Goal: Use online tool/utility: Use online tool/utility

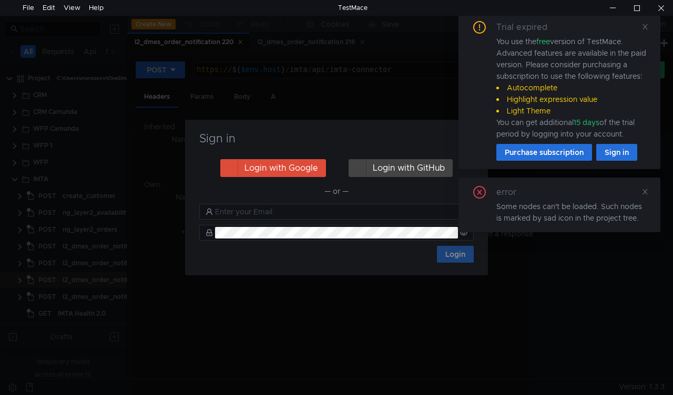
click at [413, 139] on h3 "Sign in" at bounding box center [337, 138] width 278 height 13
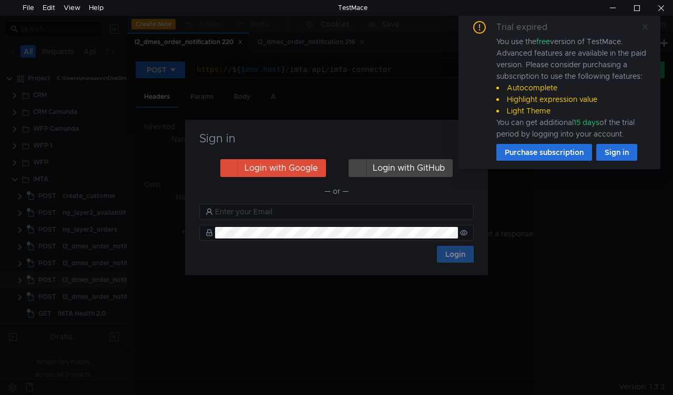
click at [646, 24] on icon at bounding box center [644, 26] width 7 height 7
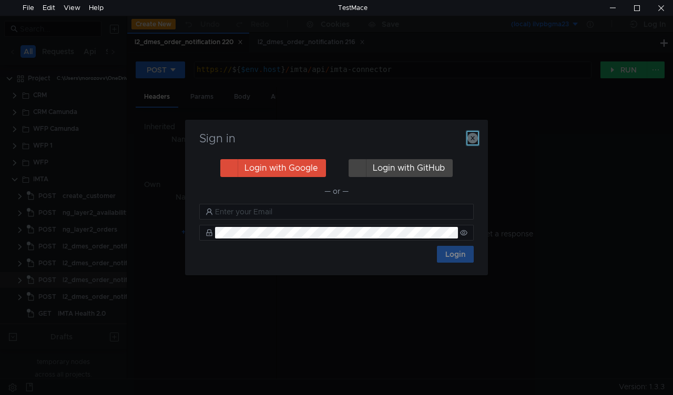
click at [470, 138] on icon "button" at bounding box center [472, 138] width 11 height 11
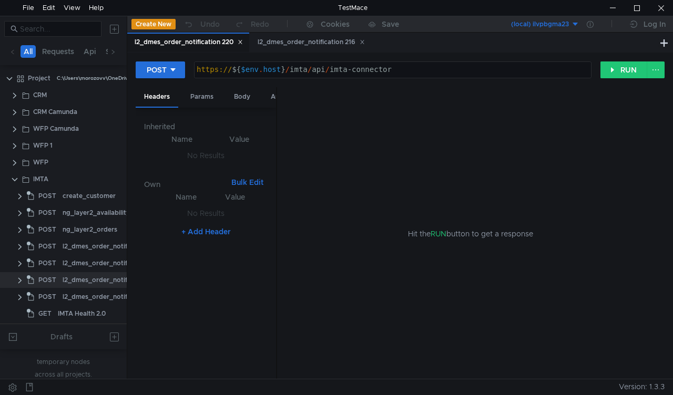
click at [243, 43] on icon at bounding box center [240, 41] width 5 height 5
click at [244, 43] on div "l2_dmes_order_notification 216" at bounding box center [187, 43] width 121 height 20
click at [240, 41] on icon at bounding box center [239, 41] width 5 height 5
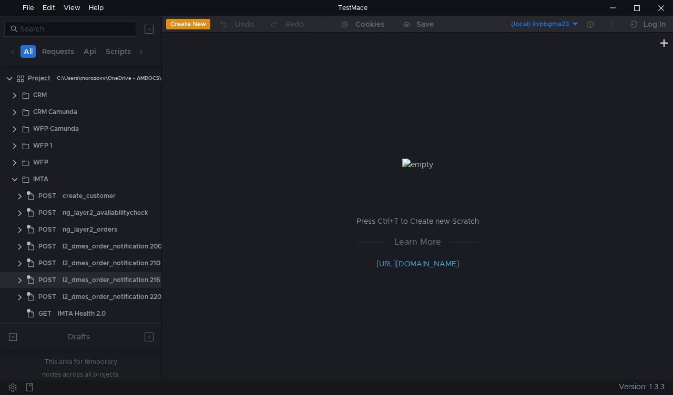
drag, startPoint x: 127, startPoint y: 122, endPoint x: 161, endPoint y: 122, distance: 34.7
click at [161, 122] on div at bounding box center [161, 197] width 1 height 363
click at [18, 177] on clr-icon at bounding box center [15, 180] width 8 height 8
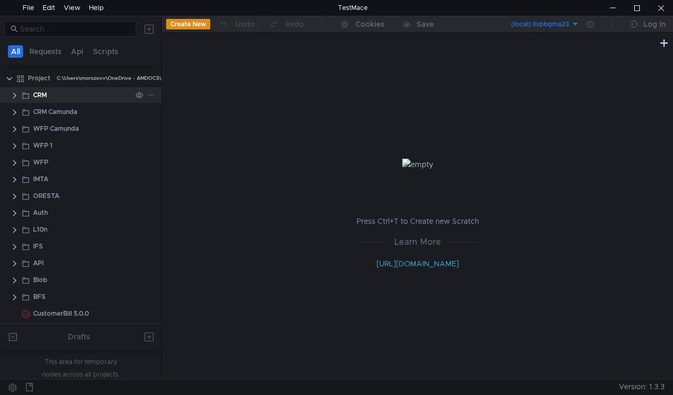
click at [14, 95] on clr-icon at bounding box center [15, 95] width 8 height 8
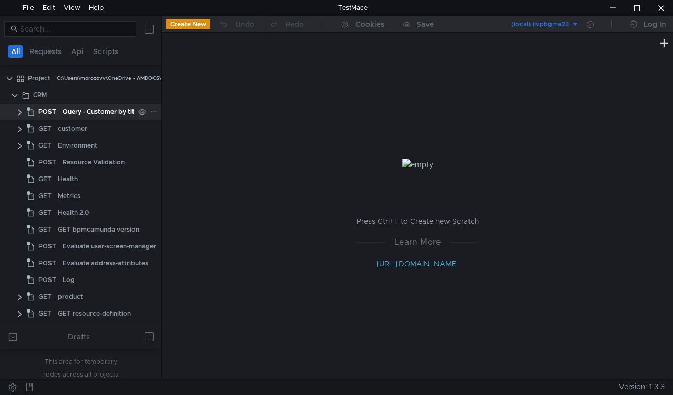
click at [73, 115] on div "Query - Customer by title" at bounding box center [101, 112] width 77 height 16
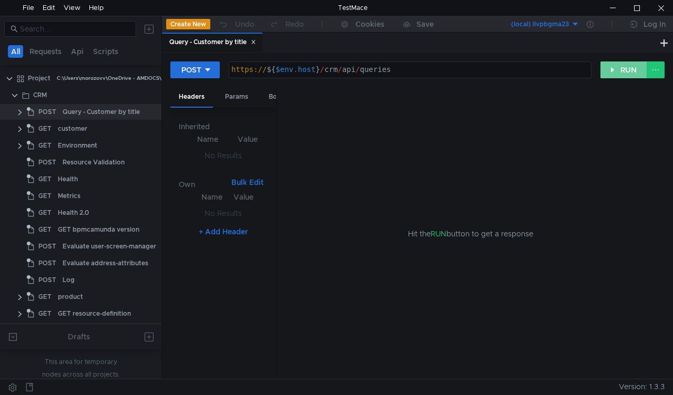
click at [617, 70] on button "RUN" at bounding box center [623, 70] width 47 height 17
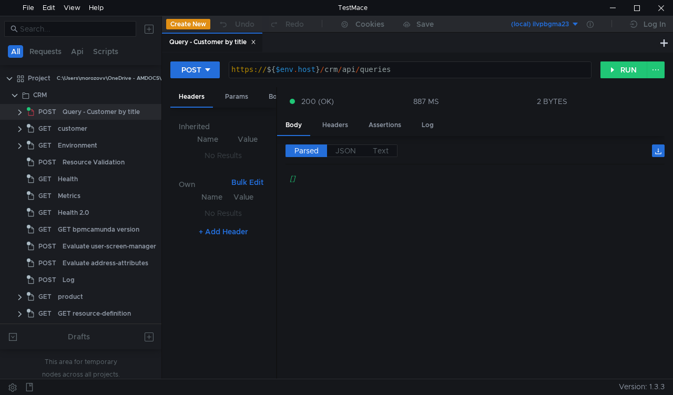
click at [279, 193] on div "Parsed JSON Text []" at bounding box center [470, 257] width 387 height 243
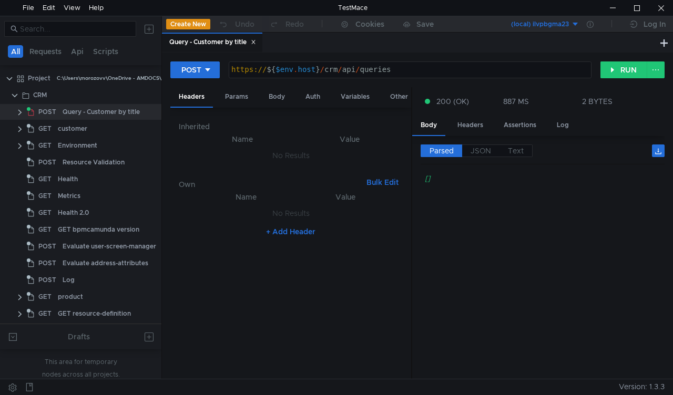
drag, startPoint x: 275, startPoint y: 193, endPoint x: 486, endPoint y: 186, distance: 210.4
click at [486, 186] on as-split "Headers Params Body Auth Variables Other Inherited Name Value No Results Own Bu…" at bounding box center [417, 233] width 494 height 293
click at [273, 100] on div "Body" at bounding box center [276, 96] width 33 height 19
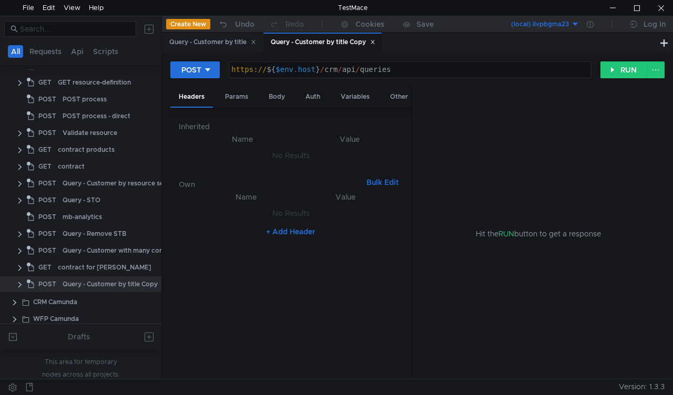
scroll to position [231, 0]
click at [153, 285] on div at bounding box center [147, 285] width 27 height 16
click at [152, 282] on icon at bounding box center [153, 284] width 7 height 7
click at [189, 173] on app-tour-anchor "Rename" at bounding box center [177, 175] width 28 height 13
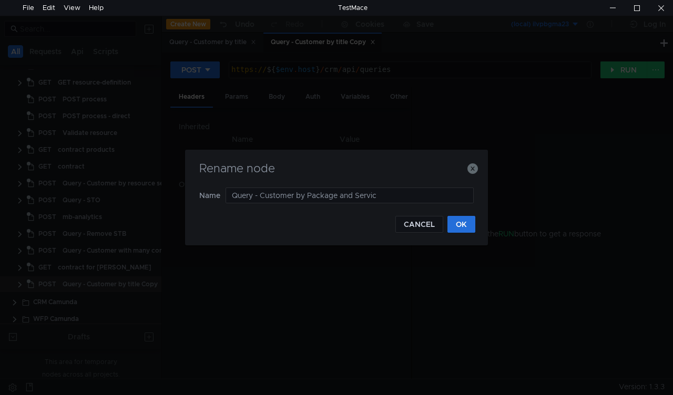
type input "Query - Customer by Package and Service"
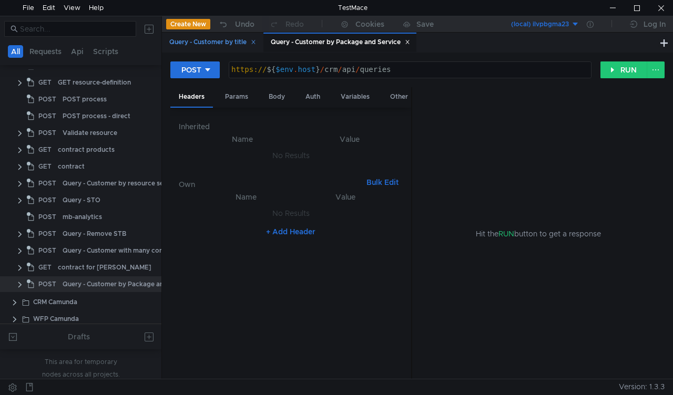
click at [255, 44] on icon at bounding box center [253, 41] width 5 height 5
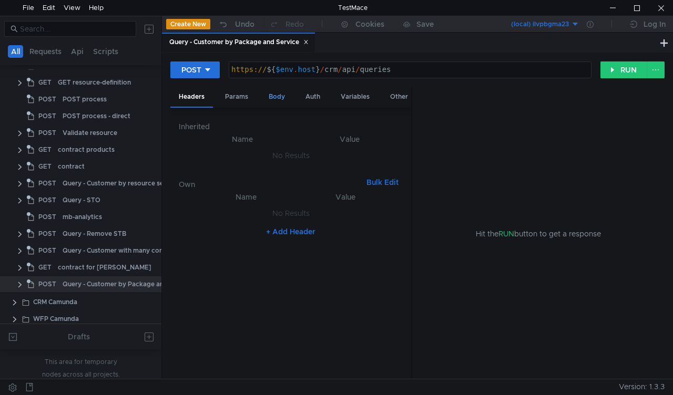
click at [274, 98] on div "Body" at bounding box center [276, 96] width 33 height 19
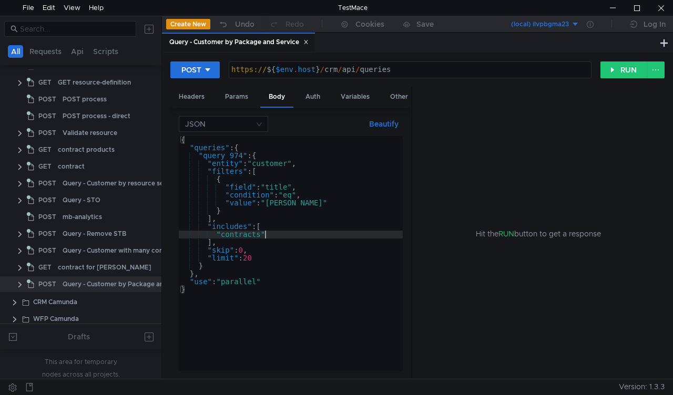
click at [292, 237] on div "{ "queries" : { "query_974" : { "entity" : "customer" , "filters" : [ { "field"…" at bounding box center [291, 261] width 224 height 251
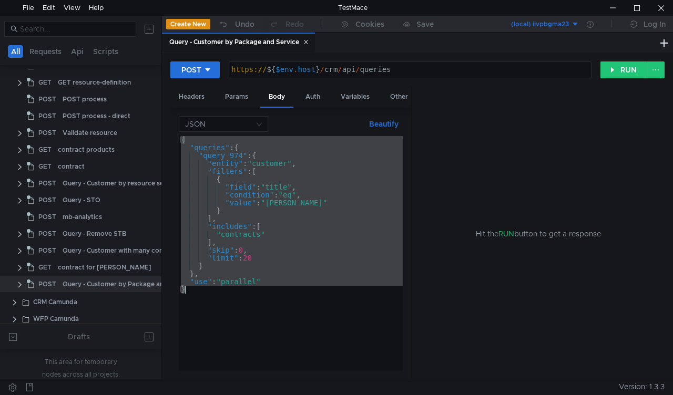
paste textarea "{"queries":{"query_10074":{"entity":"contract","filters":[{"field":"serviceName…"
type textarea "{"queries":{"query_10074":{"entity":"contract","filters":[{"field":"serviceName…"
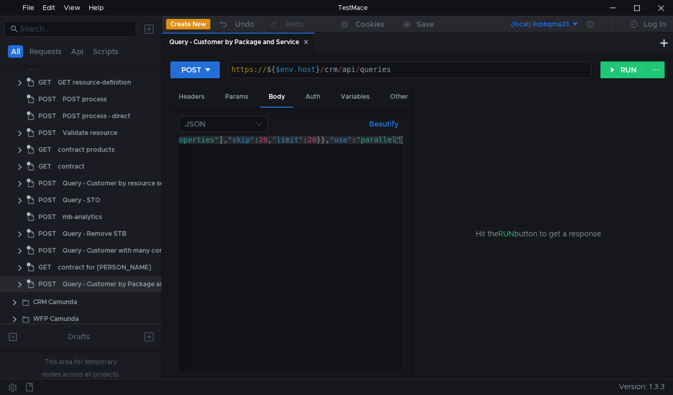
click at [387, 134] on div "JSON Beautify {"queries":{"query_10074":{"entity":"contract","filters":[{"field…" at bounding box center [291, 243] width 224 height 255
click at [385, 129] on button "Beautify" at bounding box center [384, 124] width 38 height 13
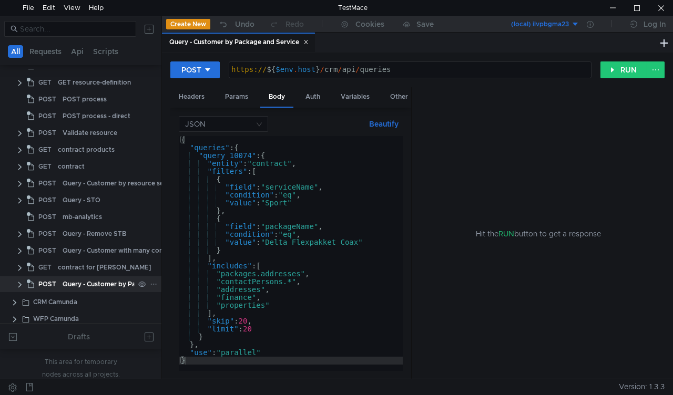
click at [150, 282] on icon at bounding box center [153, 284] width 7 height 7
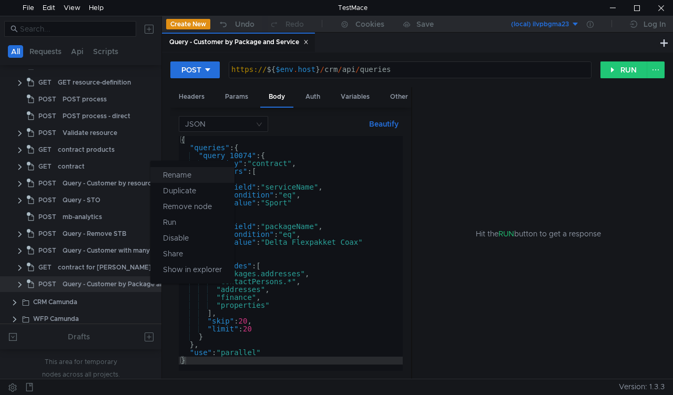
click at [190, 172] on app-tour-anchor "Rename" at bounding box center [177, 175] width 28 height 13
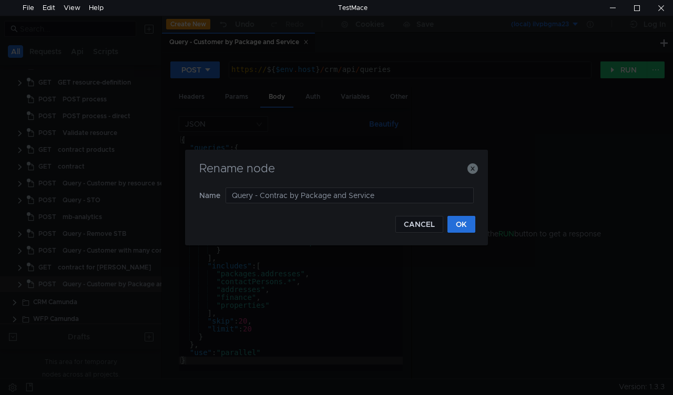
type input "Query - Contract by Package and Service"
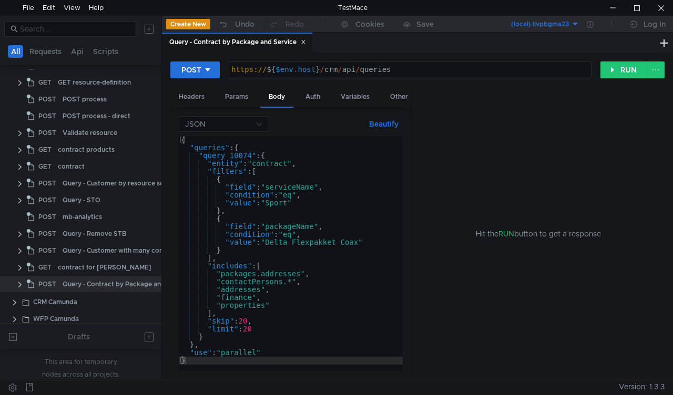
click at [381, 123] on button "Beautify" at bounding box center [384, 124] width 38 height 13
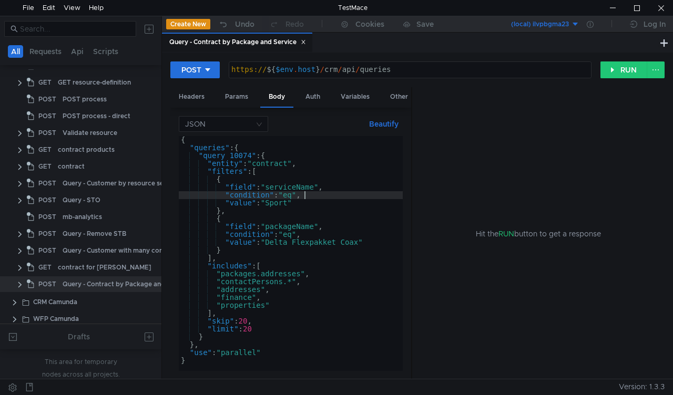
click at [312, 196] on div "{ "queries" : { "query_10074" : { "entity" : "contract" , "filters" : [ { "fiel…" at bounding box center [291, 261] width 224 height 251
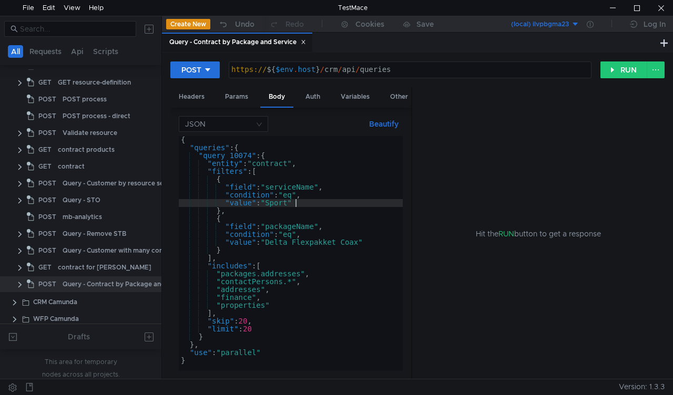
click at [307, 201] on div "{ "queries" : { "query_10074" : { "entity" : "contract" , "filters" : [ { "fiel…" at bounding box center [291, 261] width 224 height 251
click at [387, 122] on button "Beautify" at bounding box center [384, 124] width 38 height 13
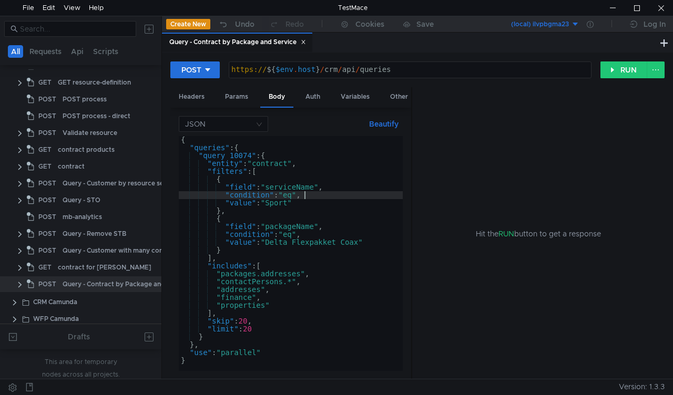
click at [326, 192] on div "{ "queries" : { "query_10074" : { "entity" : "contract" , "filters" : [ { "fiel…" at bounding box center [291, 261] width 224 height 251
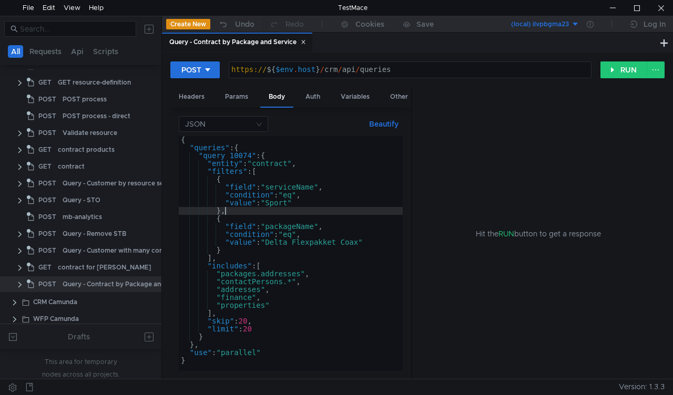
click at [314, 211] on div "{ "queries" : { "query_10074" : { "entity" : "contract" , "filters" : [ { "fiel…" at bounding box center [291, 261] width 224 height 251
click at [615, 69] on button "RUN" at bounding box center [623, 70] width 47 height 17
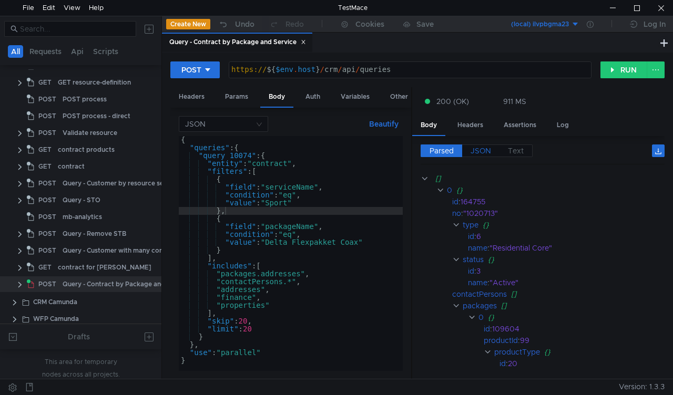
click at [487, 151] on span "JSON" at bounding box center [480, 150] width 21 height 9
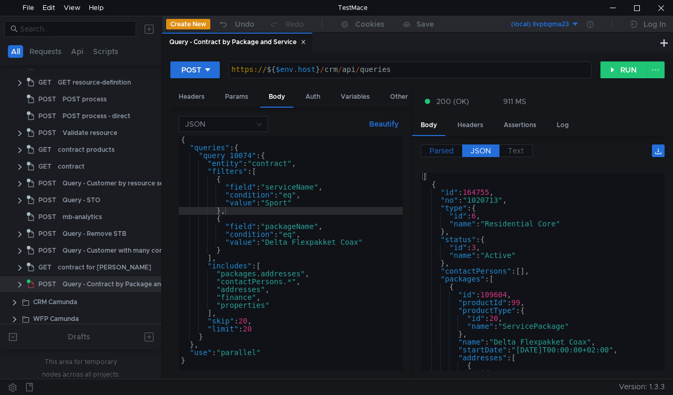
click at [453, 151] on span "Parsed" at bounding box center [441, 150] width 24 height 9
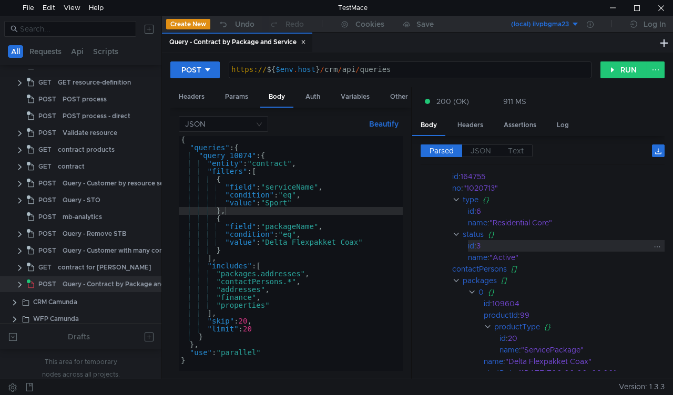
scroll to position [0, 0]
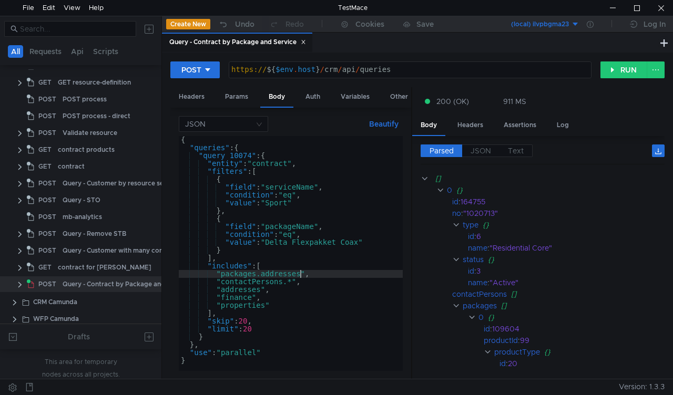
click at [300, 272] on div "{ "queries" : { "query_10074" : { "entity" : "contract" , "filters" : [ { "fiel…" at bounding box center [291, 261] width 224 height 251
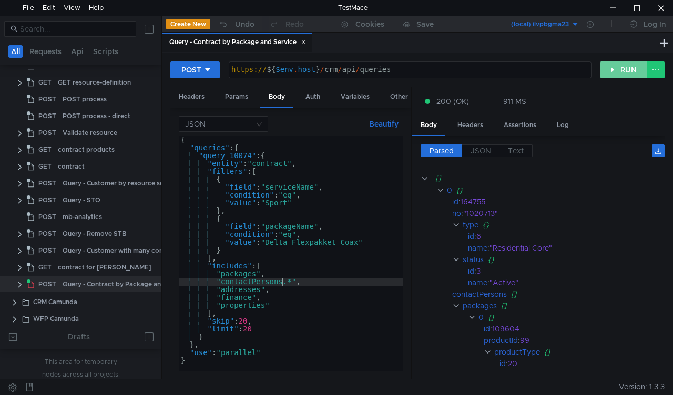
click at [620, 70] on button "RUN" at bounding box center [623, 70] width 47 height 17
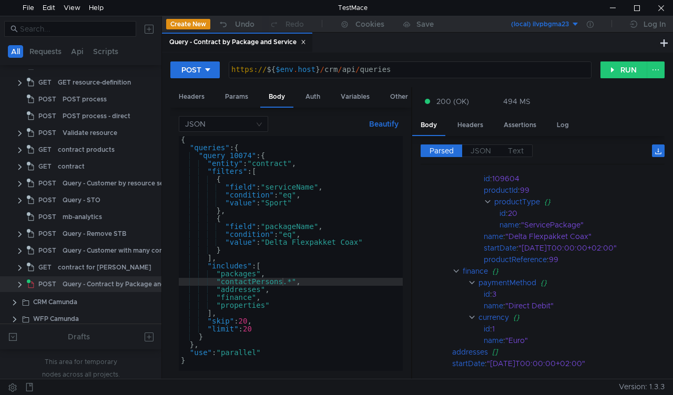
scroll to position [156, 0]
click at [296, 270] on div "{ "queries" : { "query_10074" : { "entity" : "contract" , "filters" : [ { "fiel…" at bounding box center [291, 261] width 224 height 251
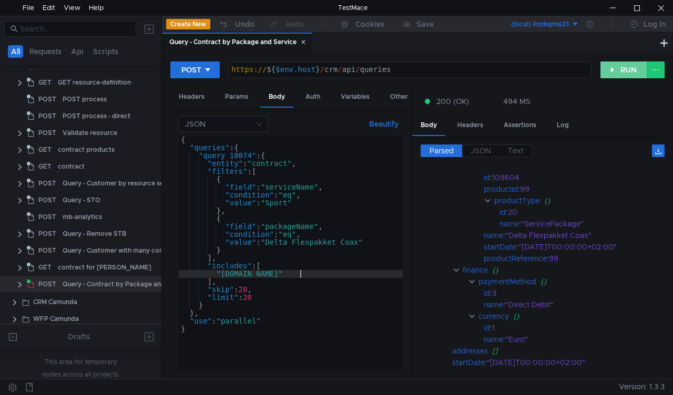
type textarea ""[DOMAIN_NAME]""
click at [617, 70] on button "RUN" at bounding box center [623, 70] width 47 height 17
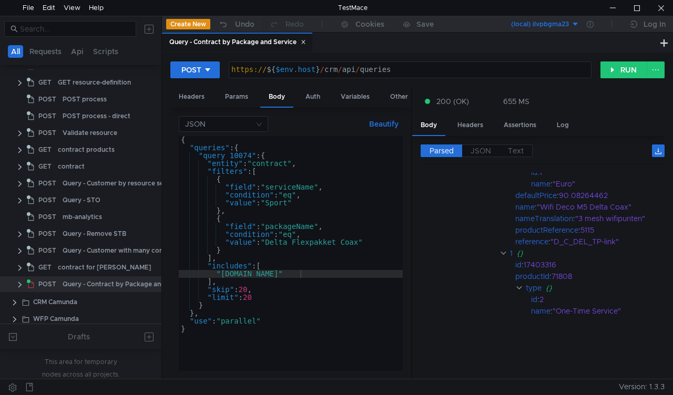
scroll to position [0, 0]
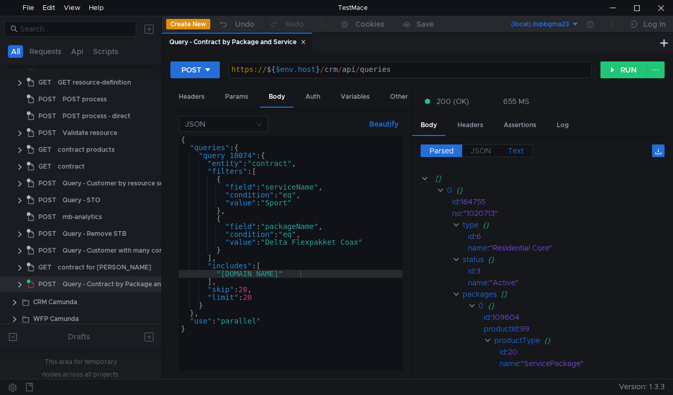
click at [524, 149] on label "Text" at bounding box center [515, 151] width 33 height 13
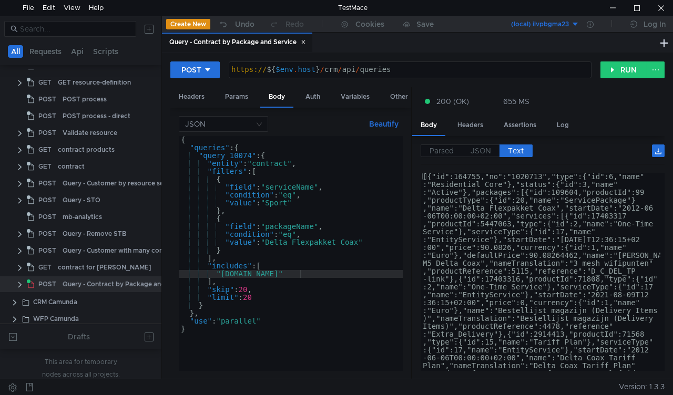
type textarea "[{"id":164755,"no":"1020713","type":{"id":6,"name":"Residential Core"},"status"…"
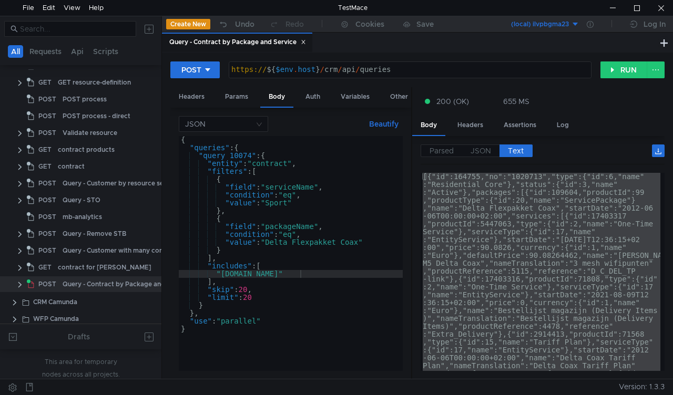
type textarea "[{"id":164755,"no":"1020713","type":{"id":6,"name":"Residential Core"},"status"…"
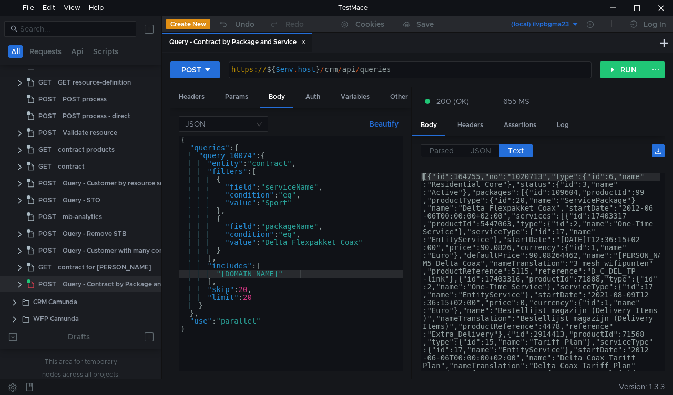
click at [275, 278] on div "{ "queries" : { "query_10074" : { "entity" : "contract" , "filters" : [ { "fiel…" at bounding box center [291, 261] width 224 height 251
type textarea ""packages.*""
click at [622, 65] on button "RUN" at bounding box center [623, 70] width 47 height 17
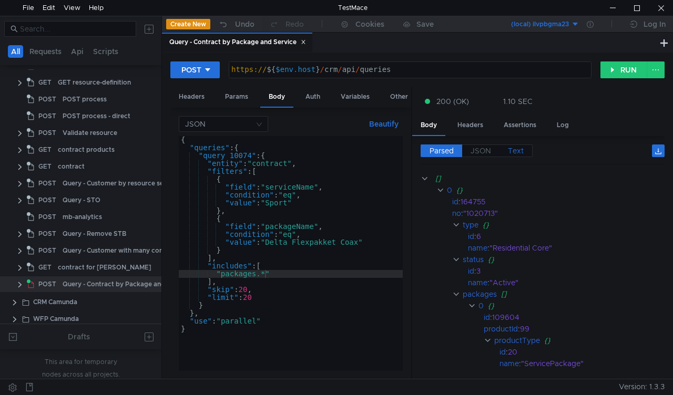
click at [516, 150] on span "Text" at bounding box center [516, 150] width 16 height 9
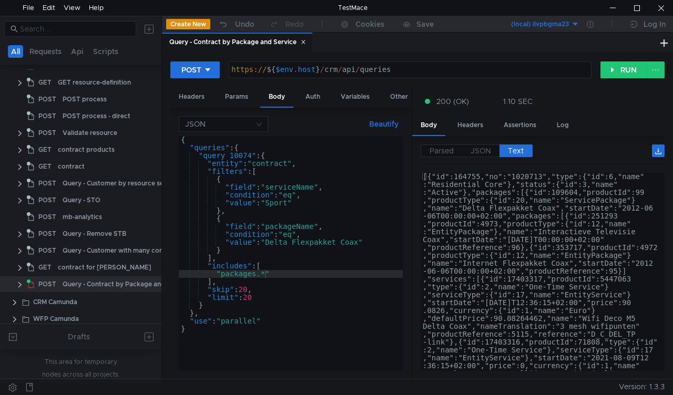
type textarea "[{"id":164755,"no":"1020713","type":{"id":6,"name":"Residential Core"},"status"…"
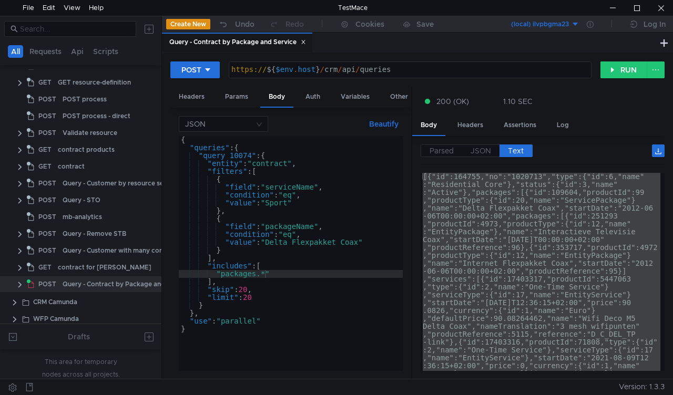
click at [278, 274] on div "{ "queries" : { "query_10074" : { "entity" : "contract" , "filters" : [ { "fiel…" at bounding box center [291, 261] width 224 height 251
type textarea ""packages.**""
click at [614, 74] on button "RUN" at bounding box center [623, 70] width 47 height 17
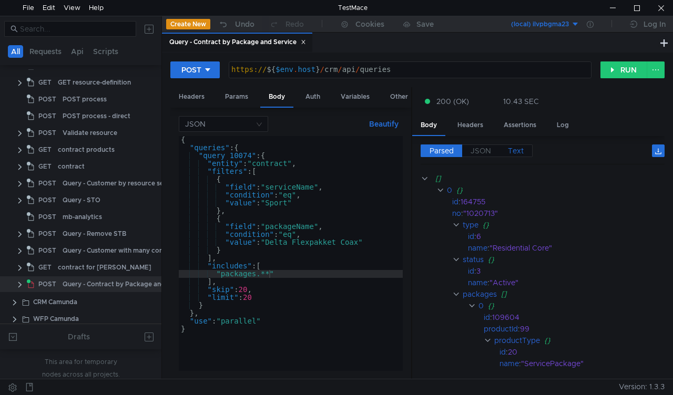
click at [517, 152] on span "Text" at bounding box center [516, 150] width 16 height 9
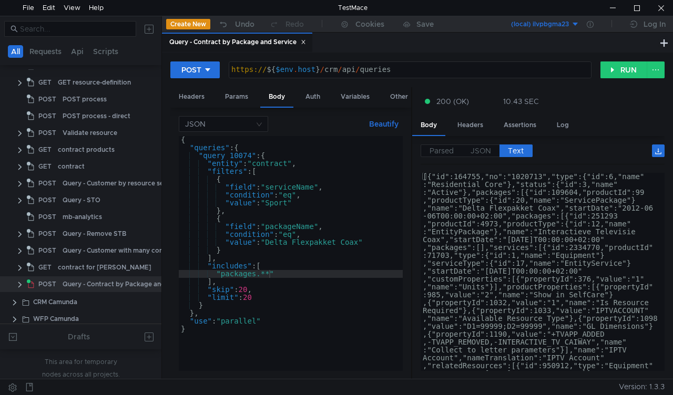
type textarea "[{"id":164755,"no":"1020713","type":{"id":6,"name":"Residential Core"},"status"…"
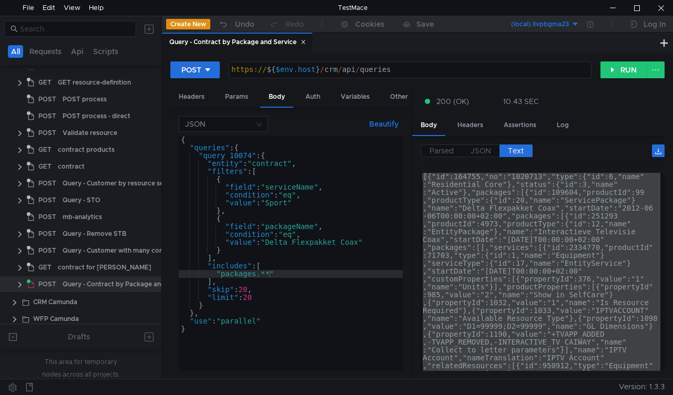
click at [291, 202] on div "{ "queries" : { "query_10074" : { "entity" : "contract" , "filters" : [ { "fiel…" at bounding box center [291, 261] width 224 height 251
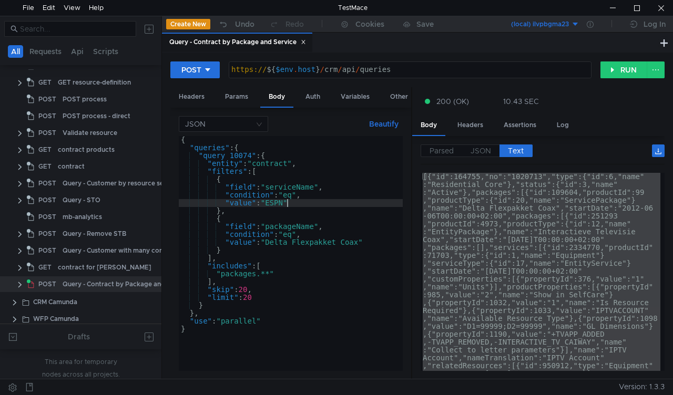
scroll to position [0, 7]
click at [610, 71] on button "RUN" at bounding box center [623, 70] width 47 height 17
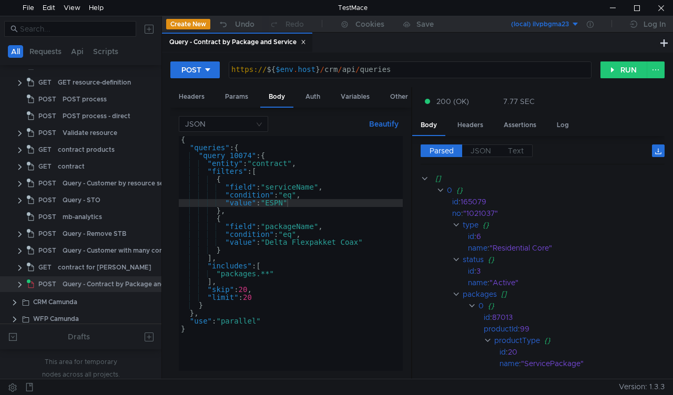
click at [276, 273] on div "{ "queries" : { "query_10074" : { "entity" : "contract" , "filters" : [ { "fiel…" at bounding box center [291, 261] width 224 height 251
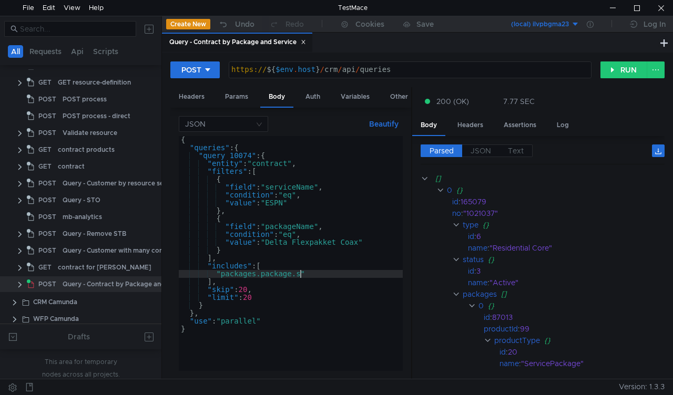
scroll to position [0, 8]
click at [293, 275] on div "{ "queries" : { "query_10074" : { "entity" : "contract" , "filters" : [ { "fiel…" at bounding box center [291, 261] width 224 height 251
type textarea ""[DOMAIN_NAME]""
click at [624, 66] on button "RUN" at bounding box center [623, 70] width 47 height 17
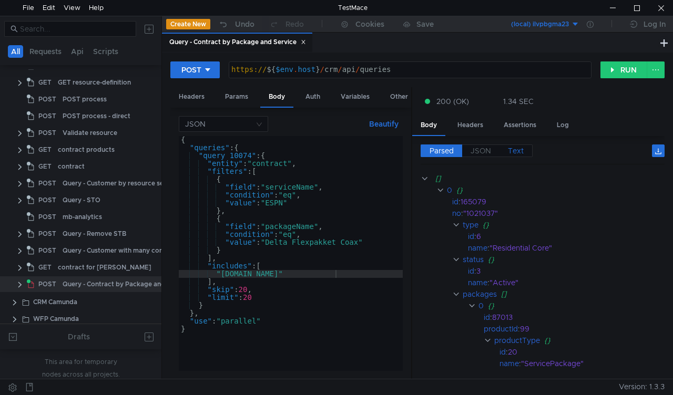
click at [508, 146] on span "Text" at bounding box center [516, 150] width 16 height 9
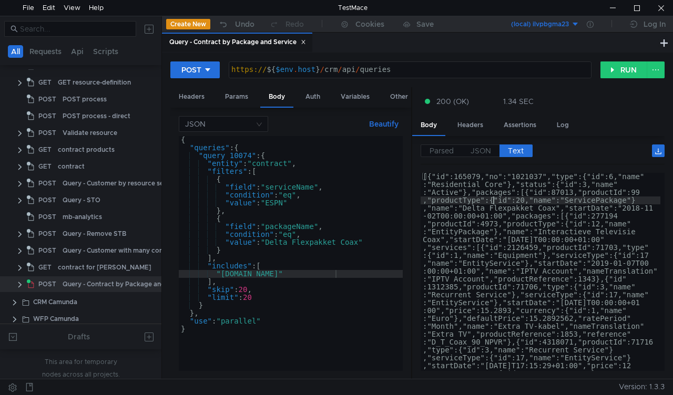
type textarea "[{"id":165079,"no":"1021037","type":{"id":6,"name":"Residential Core"},"status"…"
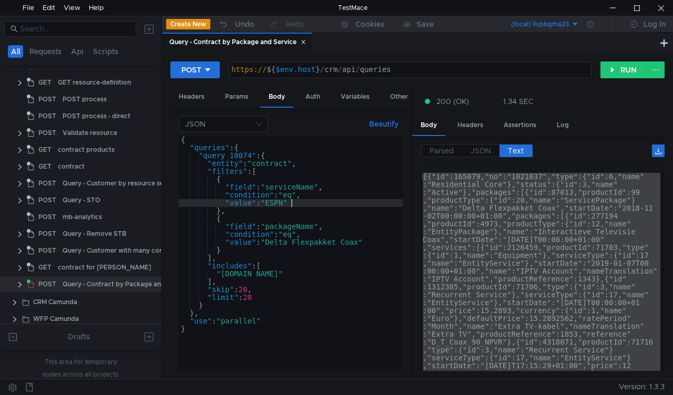
click at [361, 202] on div "{ "queries" : { "query_10074" : { "entity" : "contract" , "filters" : [ { "fiel…" at bounding box center [291, 261] width 224 height 251
paste textarea "ESPN Compleet"
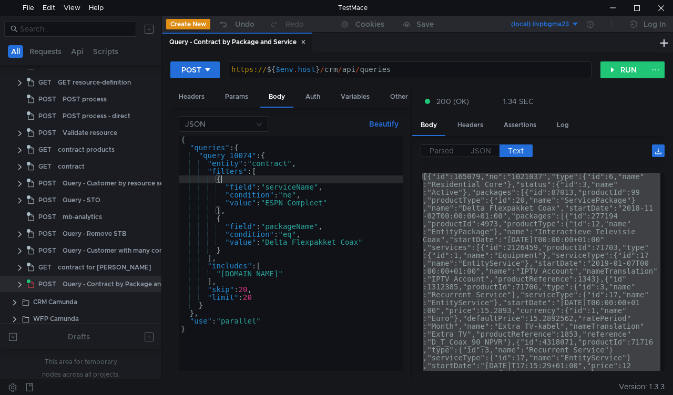
scroll to position [0, 2]
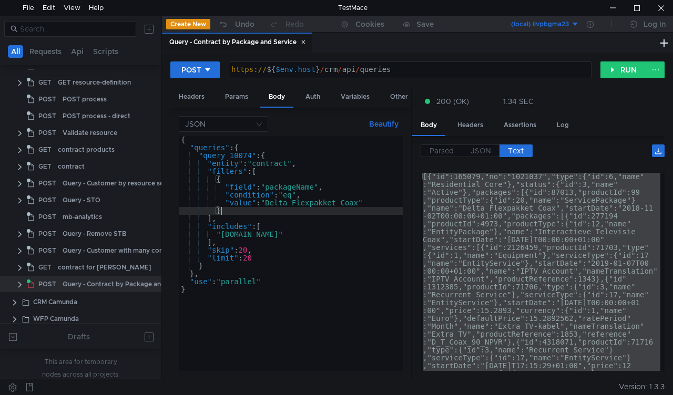
type textarea "},"
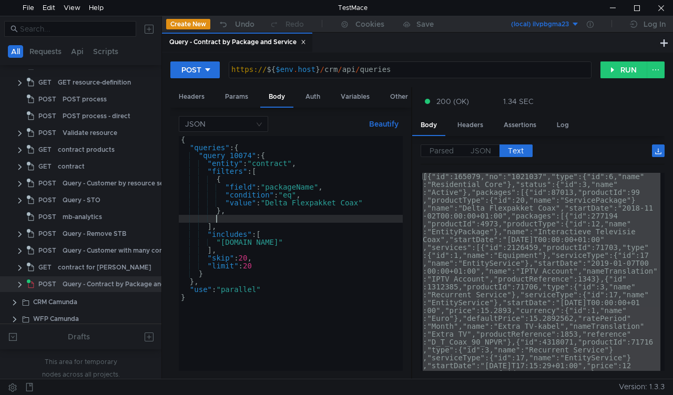
scroll to position [0, 2]
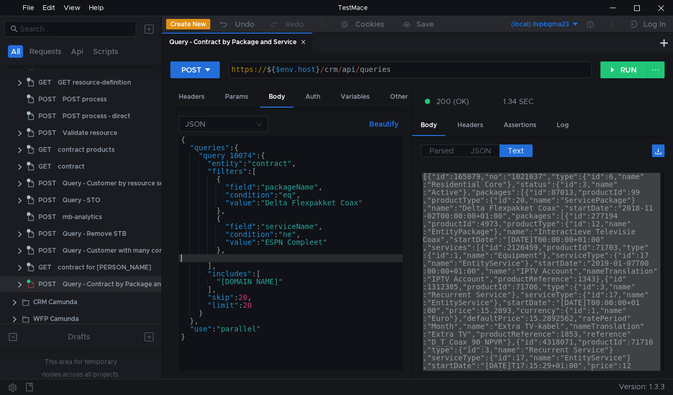
paste textarea "},"
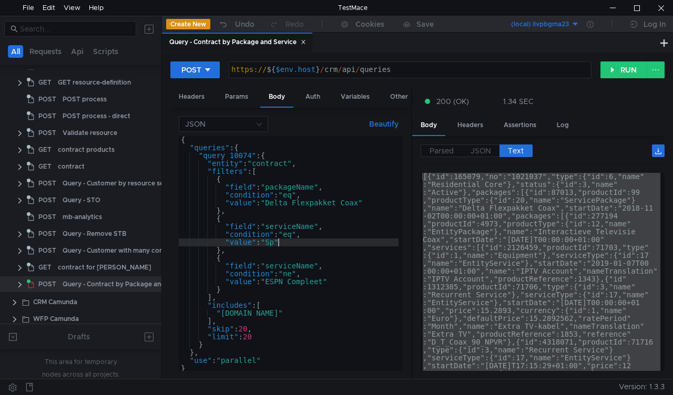
scroll to position [0, 7]
click at [618, 70] on button "RUN" at bounding box center [623, 70] width 47 height 17
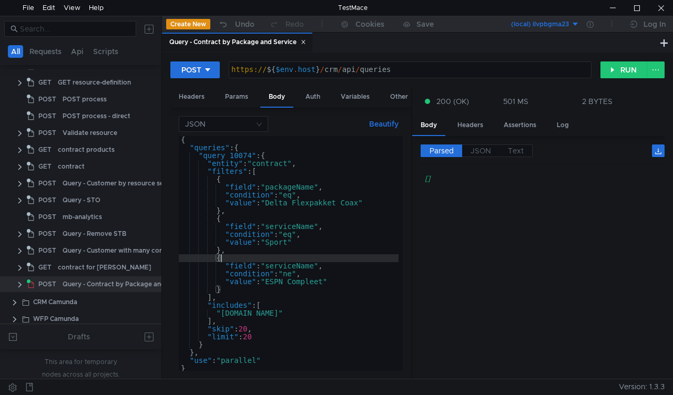
click at [261, 259] on div "{ "queries" : { "query_10074" : { "entity" : "contract" , "filters" : [ { "fiel…" at bounding box center [289, 261] width 220 height 251
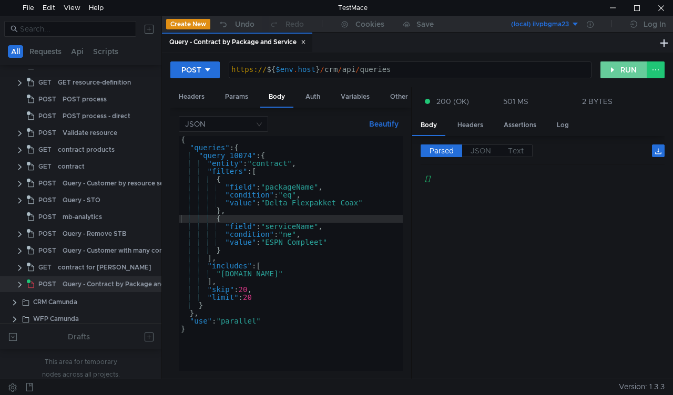
click at [627, 67] on button "RUN" at bounding box center [623, 70] width 47 height 17
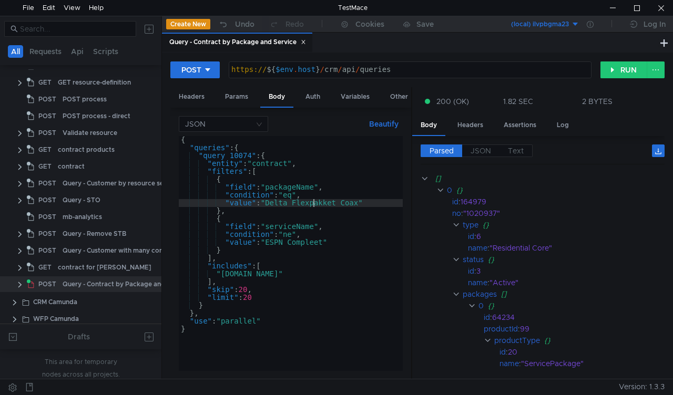
click at [313, 206] on div "{ "queries" : { "query_10074" : { "entity" : "contract" , "filters" : [ { "fiel…" at bounding box center [291, 261] width 224 height 251
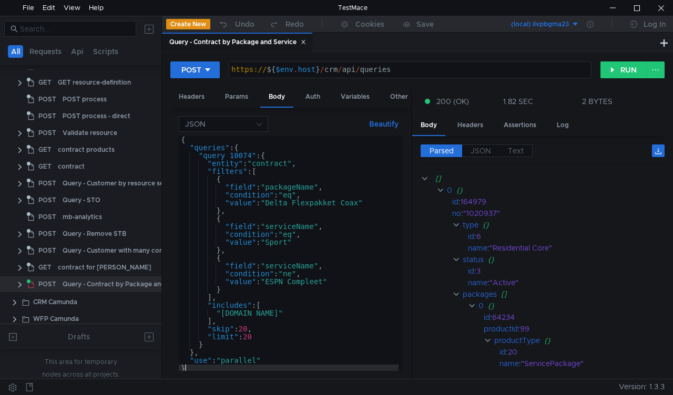
type textarea "}"
click at [515, 147] on span "Text" at bounding box center [516, 150] width 16 height 9
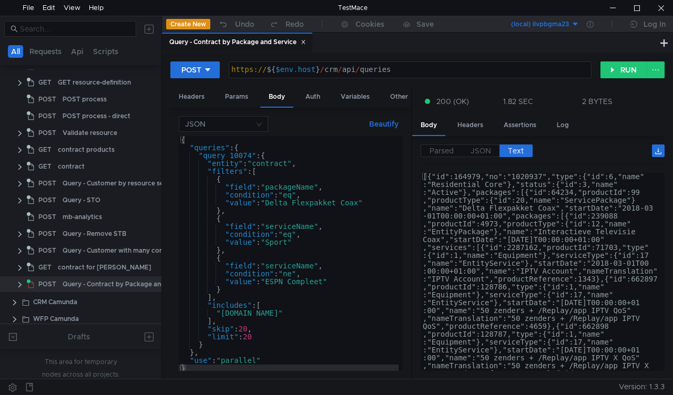
type textarea "[{"id":164979,"no":"1020937","type":{"id":6,"name":"Residential Core"},"status"…"
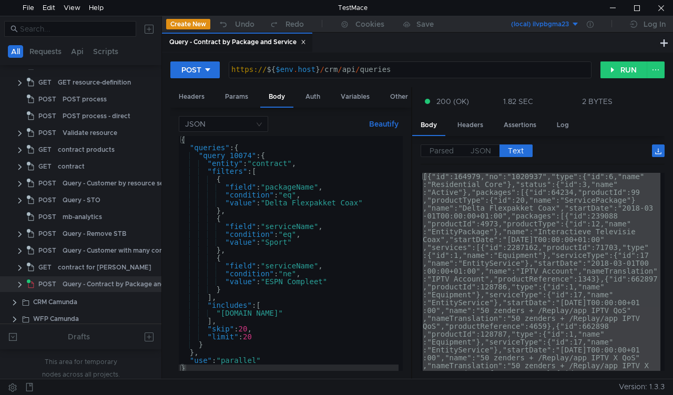
click at [285, 241] on div "{ "queries" : { "query_10074" : { "entity" : "contract" , "filters" : [ { "fiel…" at bounding box center [289, 261] width 220 height 251
paste textarea "FOX Sports"
type textarea ""value": "FOX Sports""
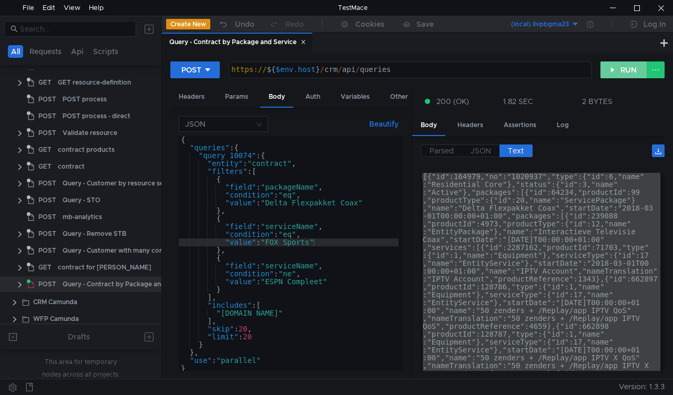
click at [608, 70] on button "RUN" at bounding box center [623, 70] width 47 height 17
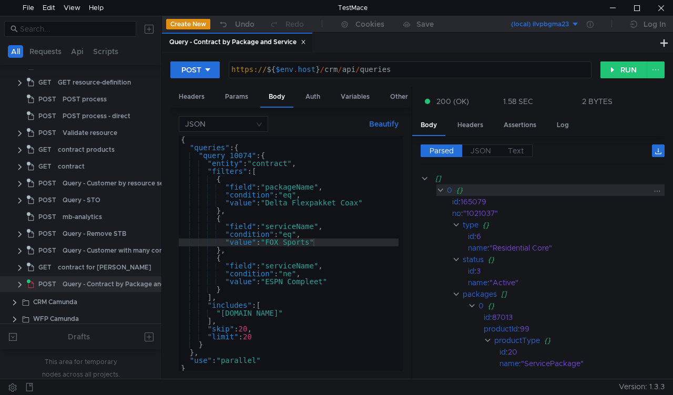
click at [441, 190] on clr-icon at bounding box center [440, 190] width 8 height 8
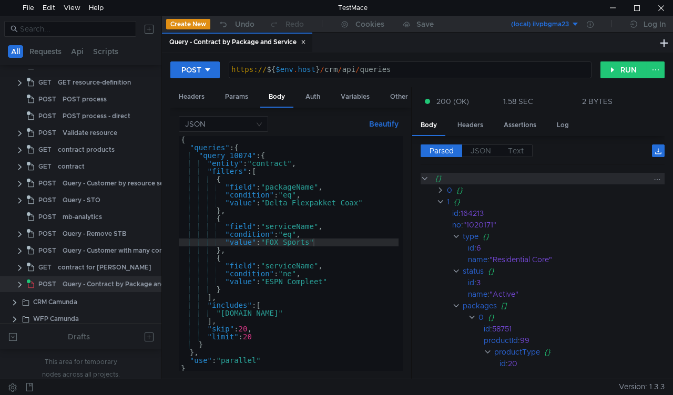
click at [654, 179] on icon at bounding box center [657, 179] width 6 height 1
click at [654, 177] on icon at bounding box center [656, 179] width 7 height 7
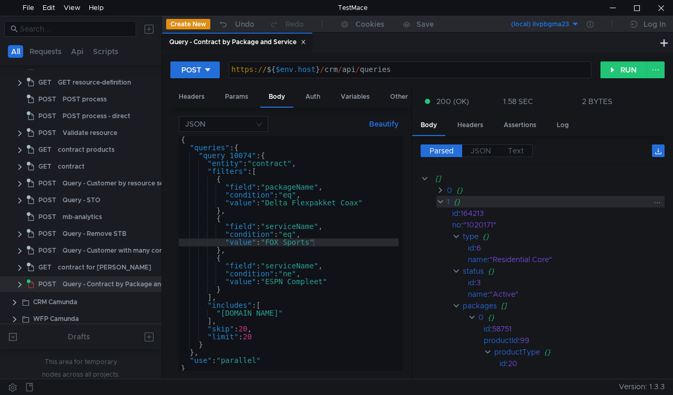
click at [442, 203] on clr-icon at bounding box center [440, 202] width 8 height 8
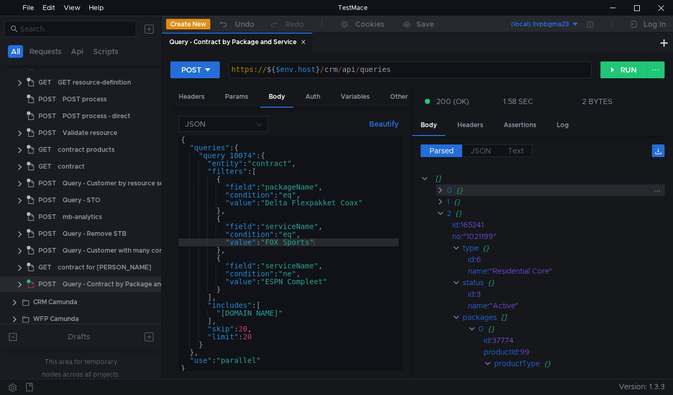
click at [443, 190] on clr-icon at bounding box center [440, 190] width 8 height 8
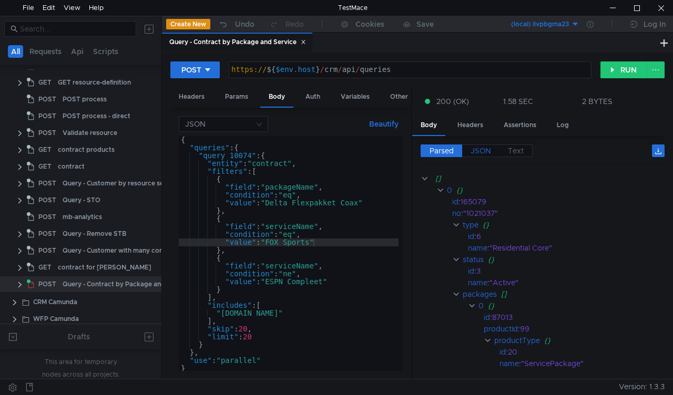
click at [476, 146] on span "JSON" at bounding box center [480, 150] width 21 height 9
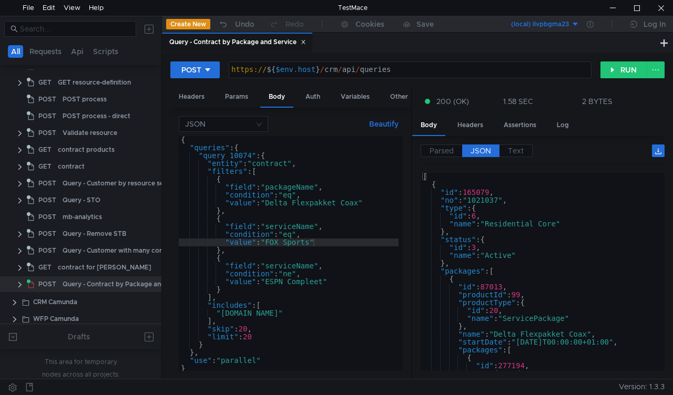
type textarea ""no": "1021037","
click at [464, 203] on div "[ { "id" : 165079 , "no" : "1021037" , "type" : { "id" : 6 , "name" : "Resident…" at bounding box center [541, 280] width 240 height 214
click at [514, 144] on div "Parsed JSON Text [] 0 {} id : 165079 no : "1021037" type {} id : 6 name : "Resi…" at bounding box center [538, 257] width 252 height 243
click at [511, 150] on span "Text" at bounding box center [516, 150] width 16 height 9
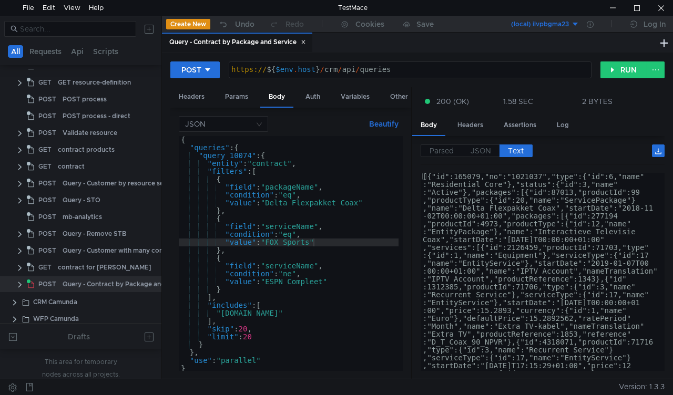
type textarea "[{"id":165079,"no":"1021037","type":{"id":6,"name":"Residential Core"},"status"…"
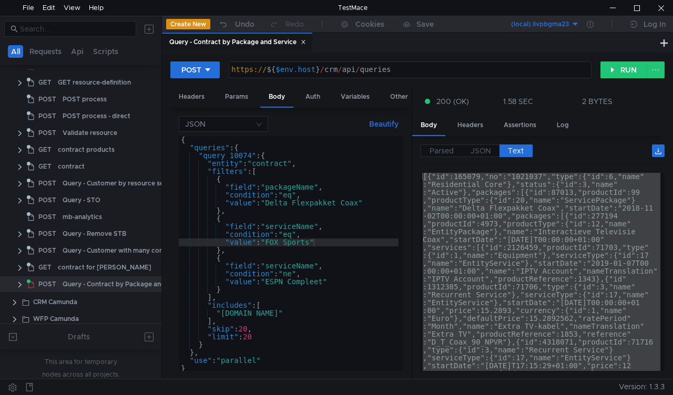
click at [303, 286] on div "{ "queries" : { "query_10074" : { "entity" : "contract" , "filters" : [ { "fiel…" at bounding box center [289, 261] width 220 height 251
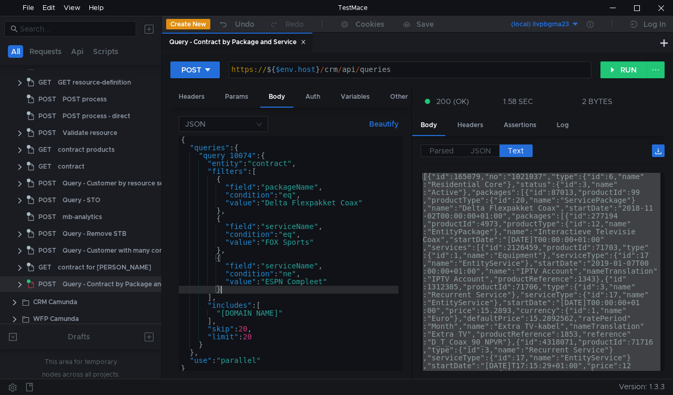
type textarea "},"
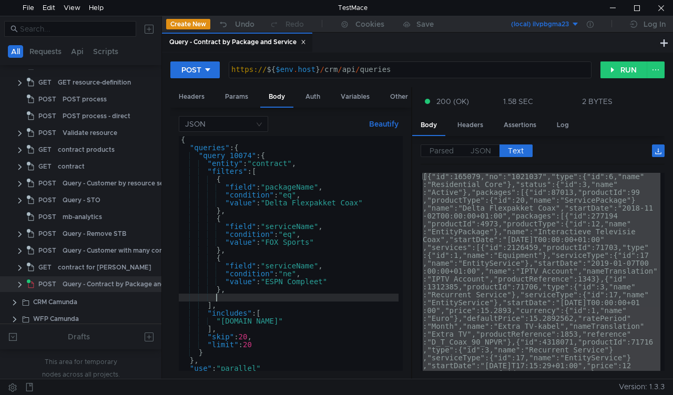
paste textarea "NL-unlimited"
type textarea "NL-unlimited"
paste textarea
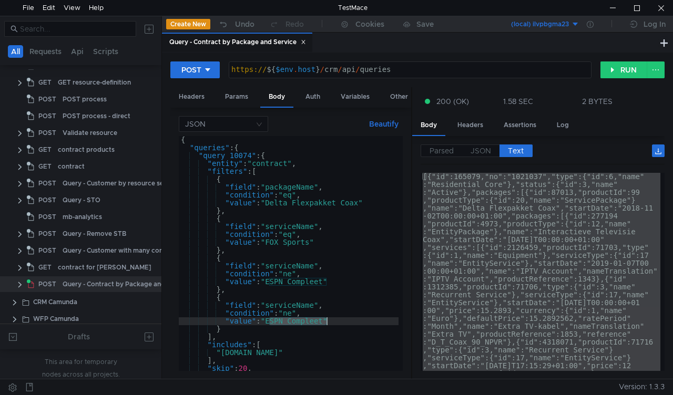
paste textarea "NL-unlimited"
click at [618, 74] on button "RUN" at bounding box center [623, 70] width 47 height 17
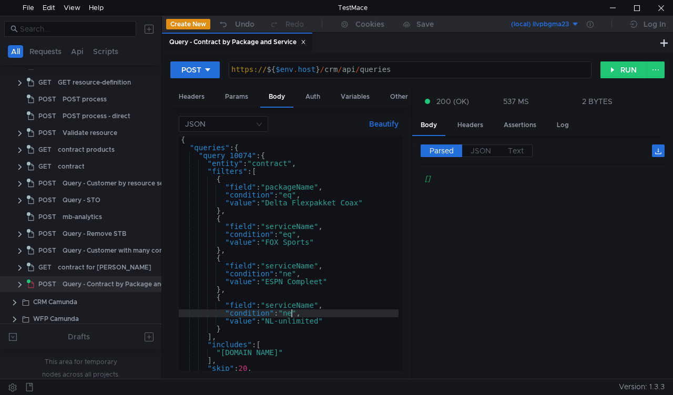
click at [292, 315] on div "{ "queries" : { "query_10074" : { "entity" : "contract" , "filters" : [ { "fiel…" at bounding box center [289, 261] width 220 height 251
click at [618, 68] on button "RUN" at bounding box center [623, 70] width 47 height 17
click at [284, 322] on div "{ "queries" : { "query_10074" : { "entity" : "contract" , "filters" : [ { "fiel…" at bounding box center [289, 261] width 220 height 251
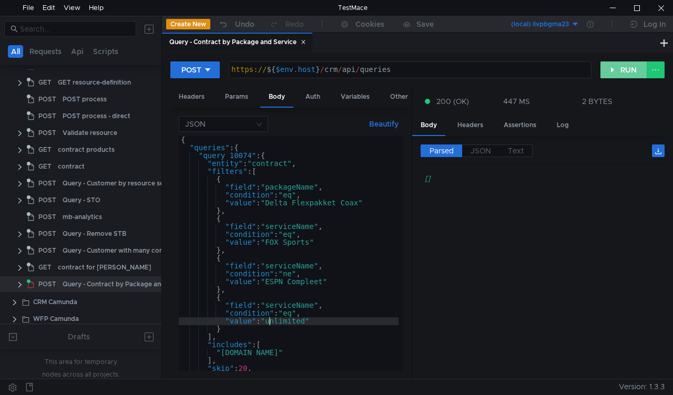
click at [617, 69] on button "RUN" at bounding box center [623, 70] width 47 height 17
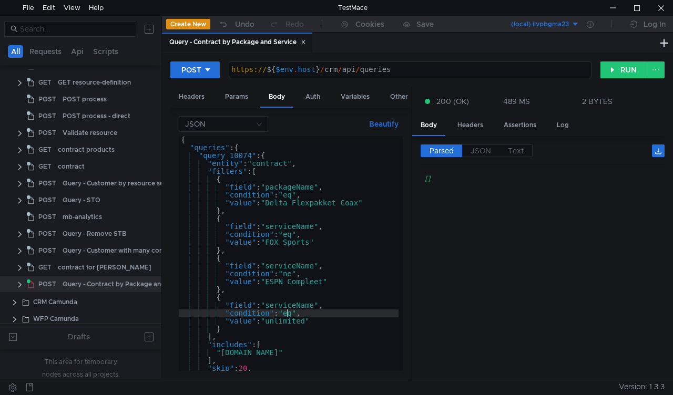
click at [286, 311] on div "{ "queries" : { "query_10074" : { "entity" : "contract" , "filters" : [ { "fiel…" at bounding box center [289, 261] width 220 height 251
paste textarea "U"
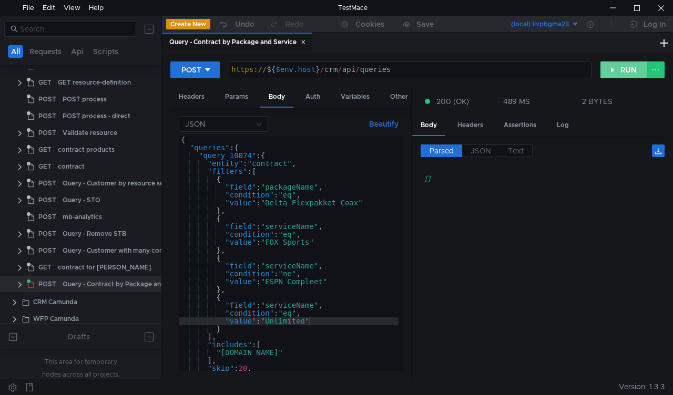
click at [621, 71] on button "RUN" at bounding box center [623, 70] width 47 height 17
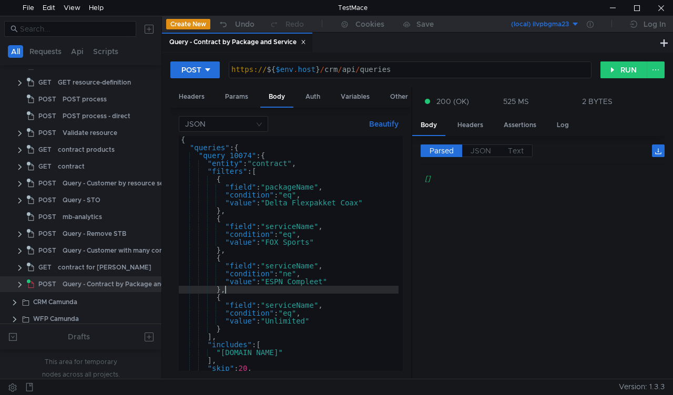
scroll to position [0, 2]
click at [286, 292] on div "{ "queries" : { "query_10074" : { "entity" : "contract" , "filters" : [ { "fiel…" at bounding box center [289, 261] width 220 height 251
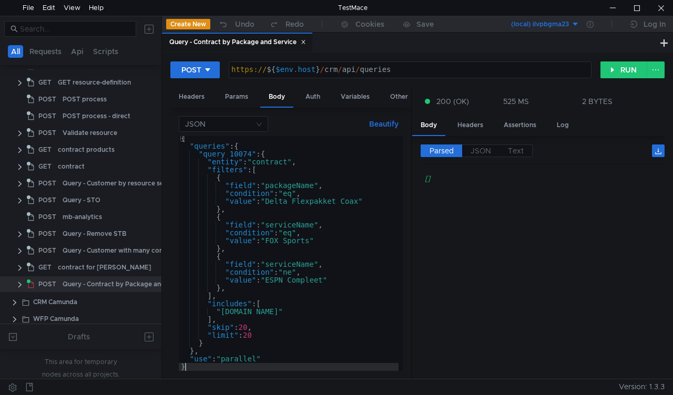
scroll to position [1, 0]
click at [619, 70] on button "RUN" at bounding box center [623, 70] width 47 height 17
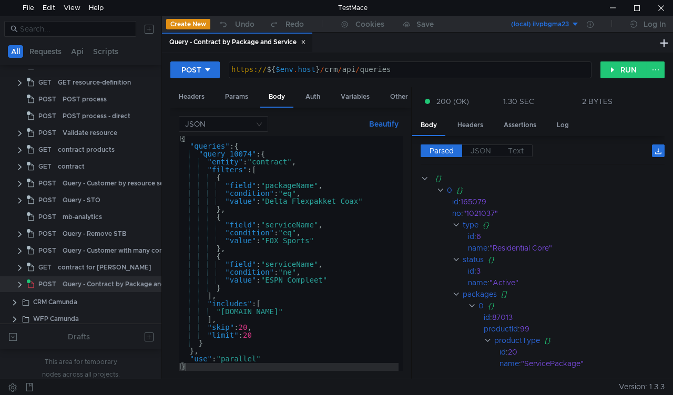
scroll to position [0, 0]
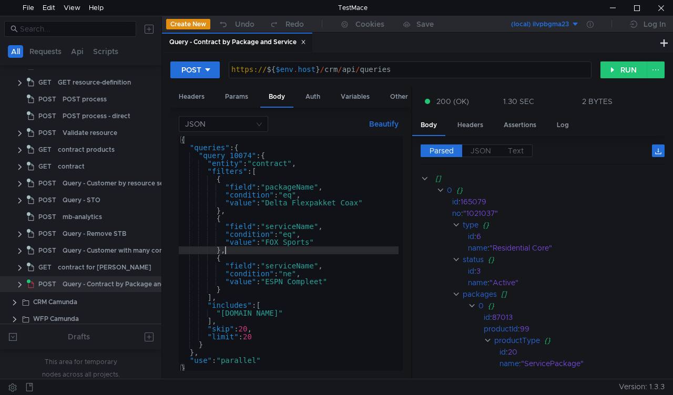
click at [259, 253] on div "{ "queries" : { "query_10074" : { "entity" : "contract" , "filters" : [ { "fiel…" at bounding box center [289, 261] width 220 height 251
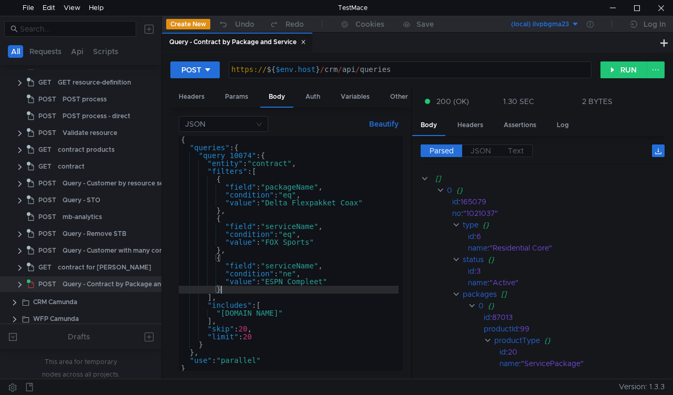
paste textarea ""value": "ESPN Compleet""
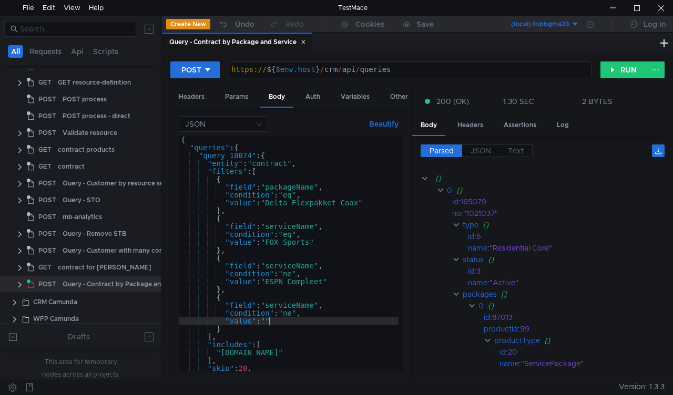
paste textarea "Smartcard"
type textarea ""value": "Smartcard""
click at [620, 70] on button "RUN" at bounding box center [623, 70] width 47 height 17
click at [512, 150] on span "Text" at bounding box center [516, 150] width 16 height 9
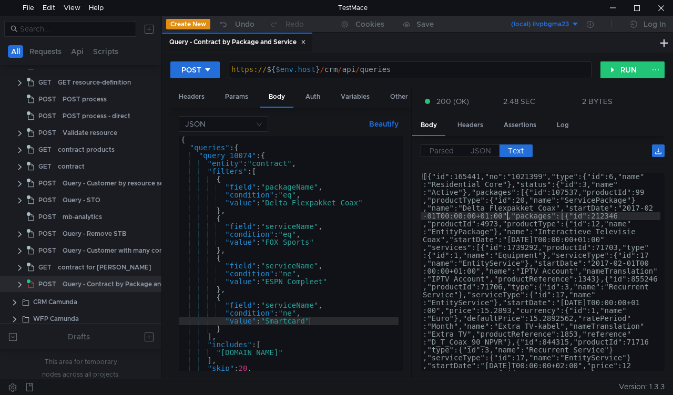
type textarea "[{"id":165441,"no":"1021399","type":{"id":6,"name":"Residential Core"},"status"…"
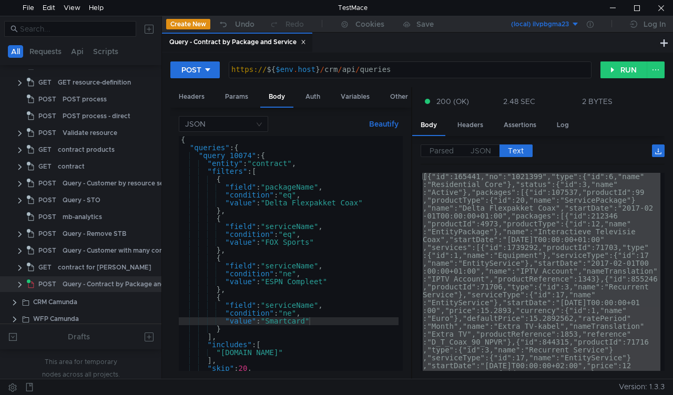
type textarea ""condition": "ne","
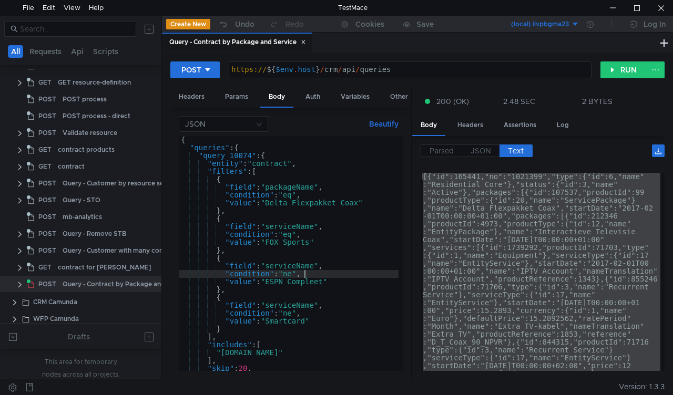
click at [329, 272] on div "{ "queries" : { "query_10074" : { "entity" : "contract" , "filters" : [ { "fiel…" at bounding box center [289, 261] width 220 height 251
click at [625, 67] on button "RUN" at bounding box center [623, 70] width 47 height 17
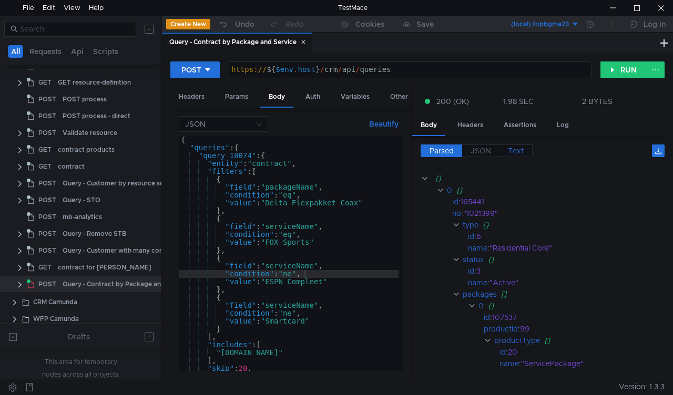
click at [517, 152] on span "Text" at bounding box center [516, 150] width 16 height 9
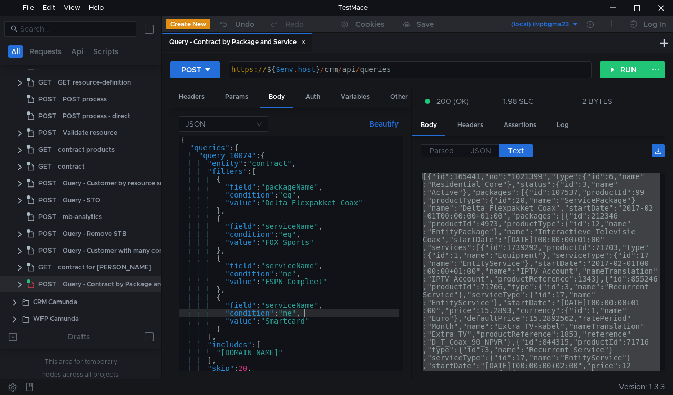
click at [314, 311] on div "{ "queries" : { "query_10074" : { "entity" : "contract" , "filters" : [ { "fiel…" at bounding box center [289, 261] width 220 height 251
click at [325, 257] on div "{ "queries" : { "query_10074" : { "entity" : "contract" , "filters" : [ { "fiel…" at bounding box center [289, 261] width 220 height 251
type textarea "{"
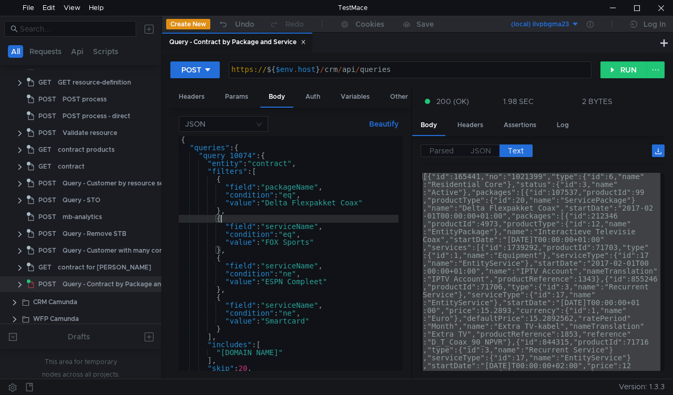
click at [318, 216] on div "{ "queries" : { "query_10074" : { "entity" : "contract" , "filters" : [ { "fiel…" at bounding box center [289, 261] width 220 height 251
click at [621, 67] on button "RUN" at bounding box center [623, 70] width 47 height 17
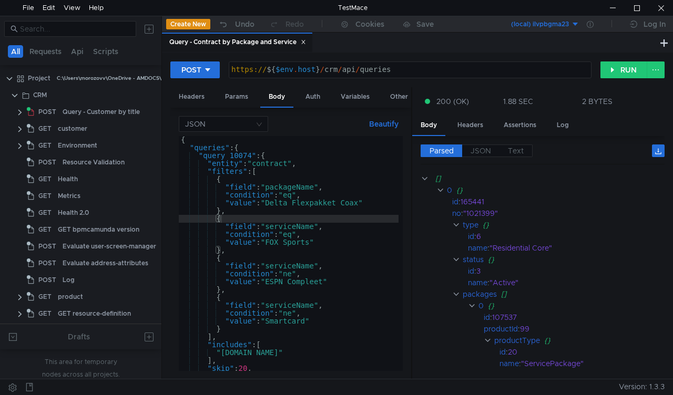
scroll to position [231, 0]
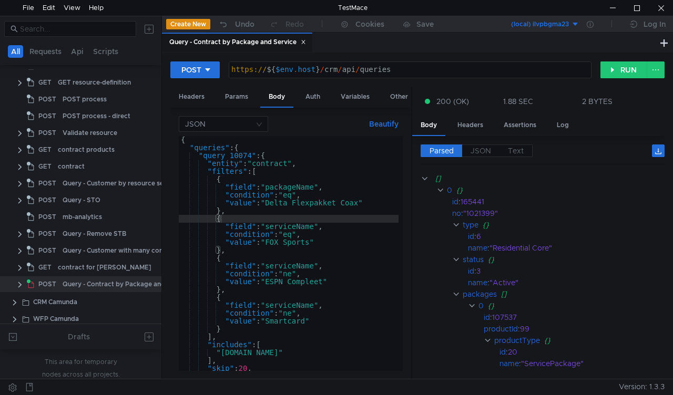
type textarea ""condition": "ne","
click at [306, 277] on div "{ "queries" : { "query_10074" : { "entity" : "contract" , "filters" : [ { "fiel…" at bounding box center [289, 261] width 220 height 251
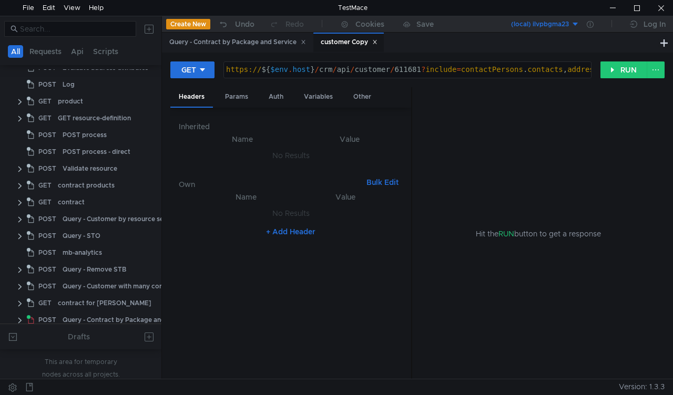
scroll to position [249, 0]
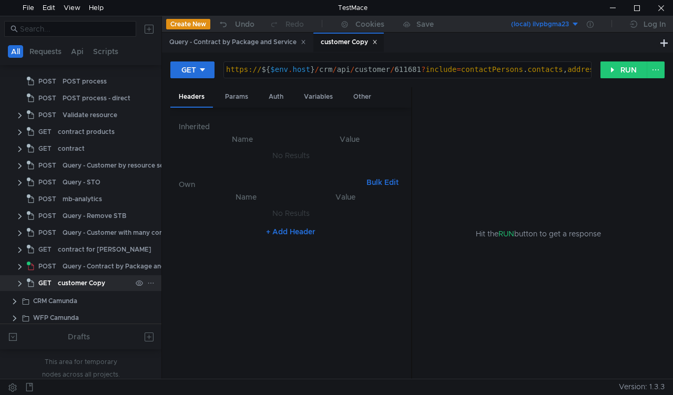
click at [147, 280] on icon at bounding box center [150, 283] width 7 height 7
click at [186, 178] on app-tour-anchor "Rename" at bounding box center [174, 174] width 28 height 13
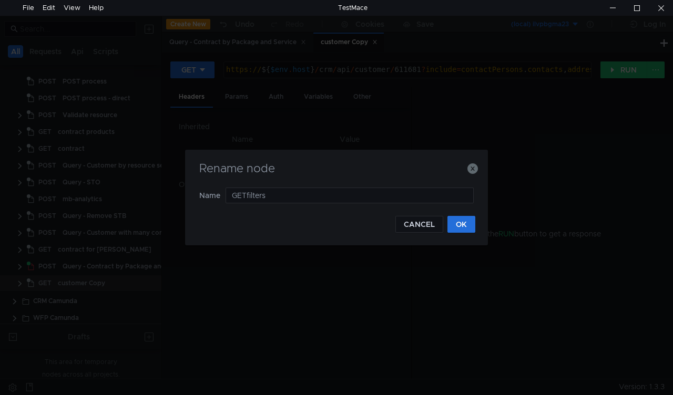
type input "GET filters"
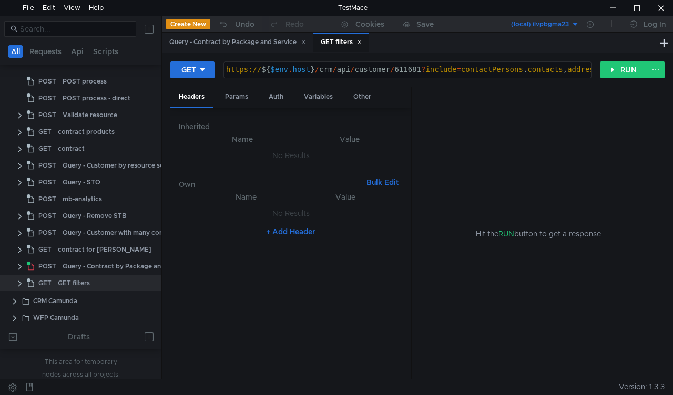
click at [355, 67] on div "https:// ${ $env . host } / crm / api / customer / 611681 ? include = contactPe…" at bounding box center [681, 78] width 914 height 24
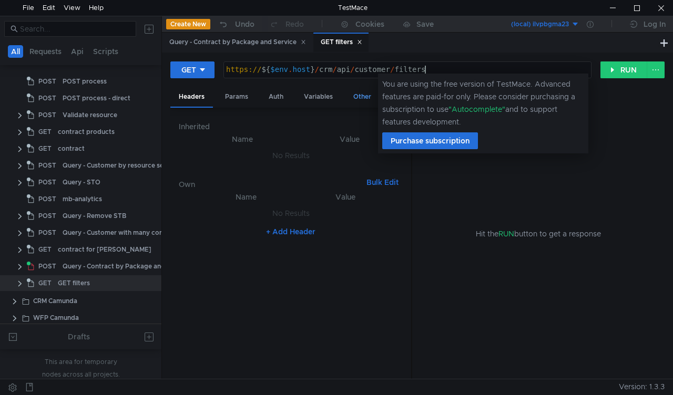
scroll to position [0, 14]
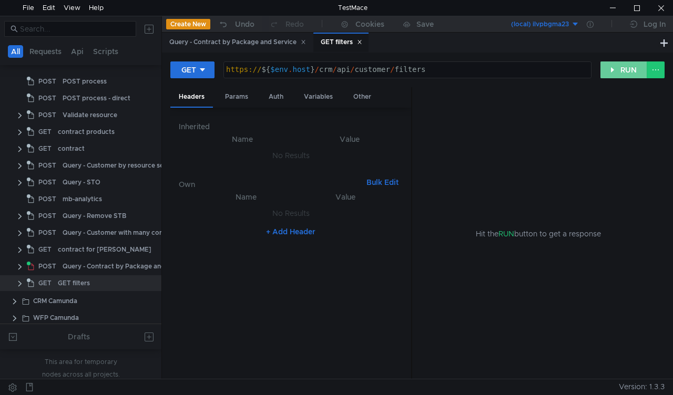
click at [621, 69] on button "RUN" at bounding box center [623, 70] width 47 height 17
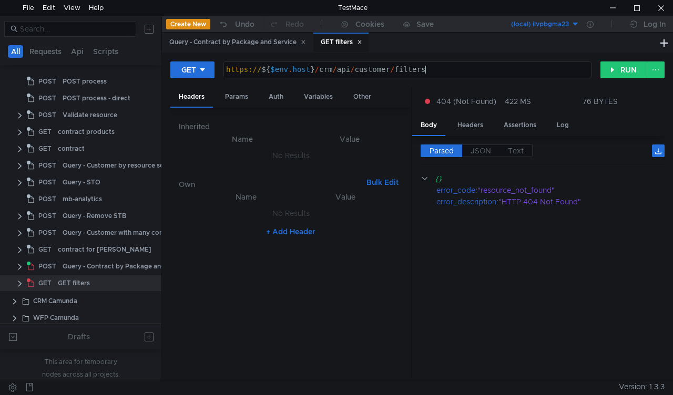
click at [533, 66] on div "https:// ${ $env . host } / crm / api / customer / filters" at bounding box center [407, 78] width 367 height 24
click at [630, 67] on button "RUN" at bounding box center [623, 70] width 47 height 17
click at [456, 68] on div "https:// ${ $env . host } / crm / api / customer / filter" at bounding box center [407, 78] width 367 height 24
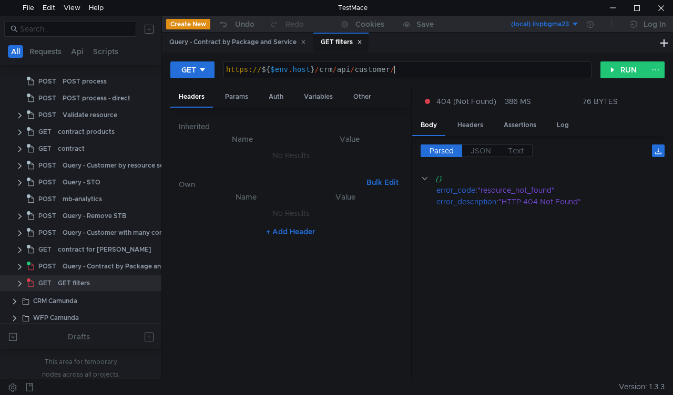
paste textarea "filters"
click at [272, 96] on div "Auth" at bounding box center [276, 96] width 32 height 19
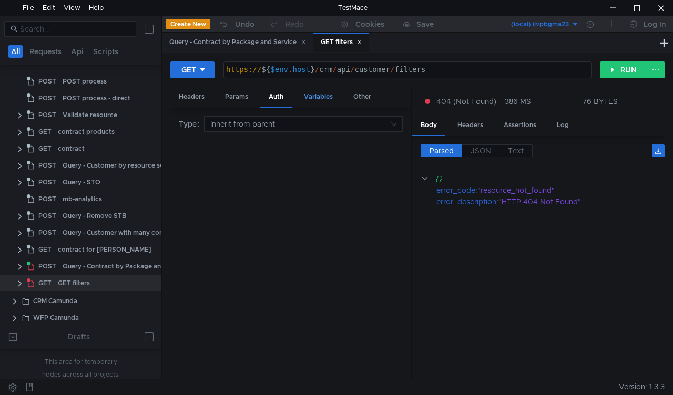
click at [316, 93] on div "Variables" at bounding box center [318, 96] width 46 height 19
click at [232, 96] on div "Params" at bounding box center [237, 96] width 40 height 19
click at [203, 96] on div "Headers" at bounding box center [191, 96] width 43 height 19
click at [600, 75] on div "GET https://${$env.host}/crm/api/customer/filters https:// ${ $env . host } / c…" at bounding box center [385, 70] width 430 height 18
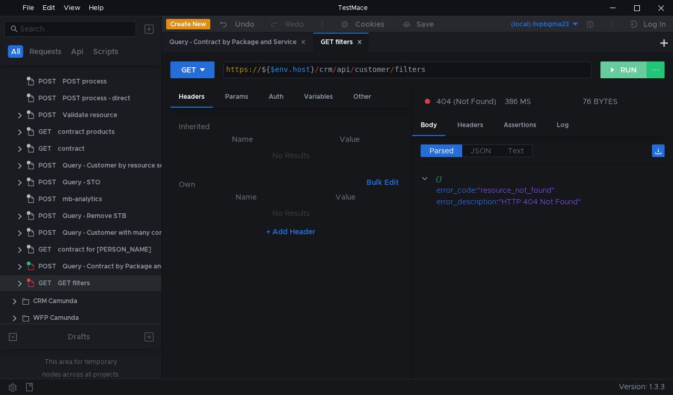
click at [605, 74] on button "RUN" at bounding box center [623, 70] width 47 height 17
click at [395, 77] on div "https:// ${ $env . host } / crm / api / customer / filters" at bounding box center [407, 78] width 367 height 24
click at [626, 70] on button "RUN" at bounding box center [623, 70] width 47 height 17
click at [514, 68] on div "https:// ${ $env . host } / crm / api / filters" at bounding box center [407, 78] width 367 height 24
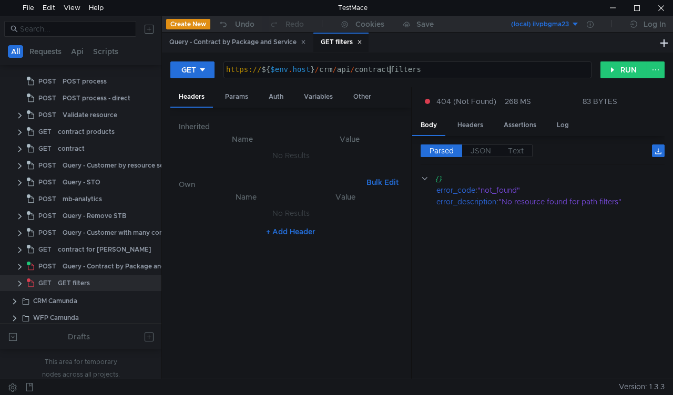
scroll to position [0, 12]
click at [620, 73] on button "RUN" at bounding box center [623, 70] width 47 height 17
click at [523, 67] on div "https:// ${ $env . host } / crm / api / contract / filters" at bounding box center [407, 78] width 367 height 24
click at [629, 70] on button "RUN" at bounding box center [623, 70] width 47 height 17
click at [516, 70] on div "https:// ${ $env . host } / crm / api / contracts / filters" at bounding box center [407, 78] width 367 height 24
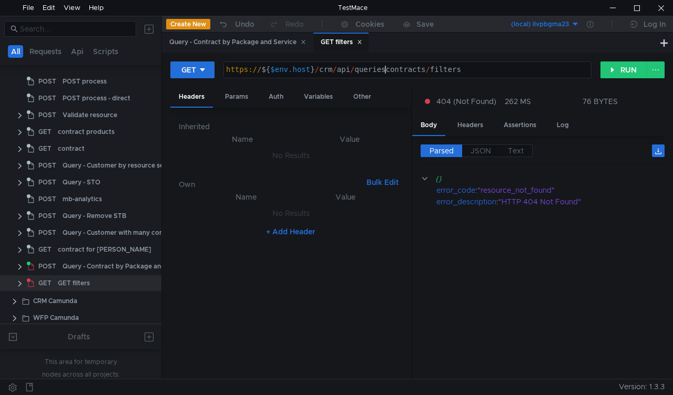
scroll to position [0, 11]
type textarea "https://${$env.host}/crm/api/queries/contract/filters"
click at [618, 75] on button "RUN" at bounding box center [623, 70] width 47 height 17
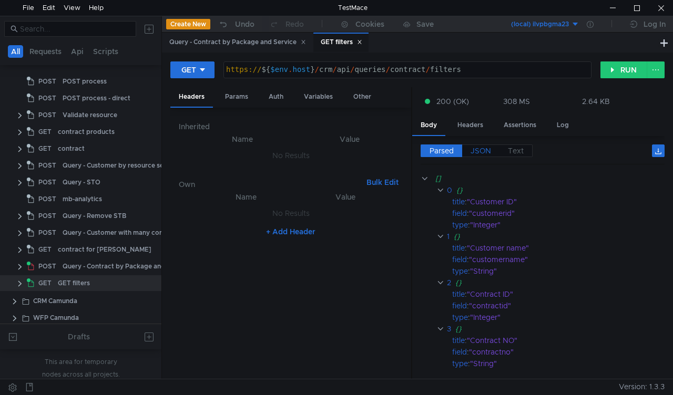
click at [481, 153] on span "JSON" at bounding box center [480, 150] width 21 height 9
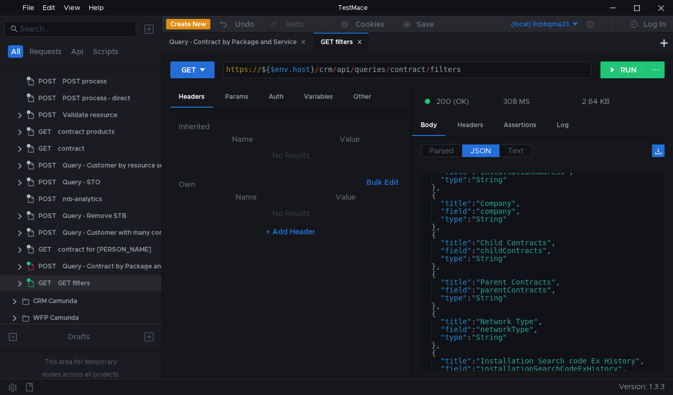
scroll to position [1299, 0]
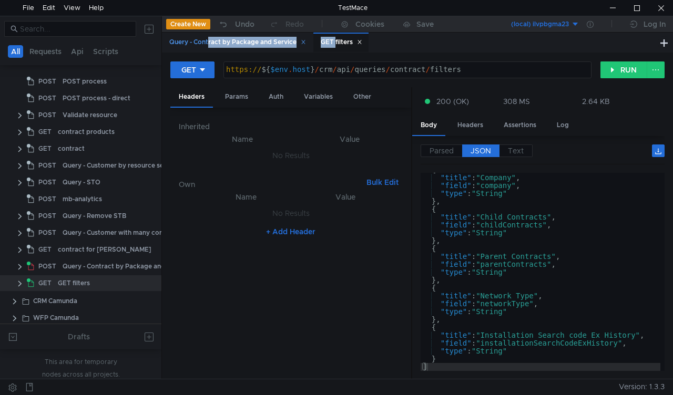
drag, startPoint x: 334, startPoint y: 42, endPoint x: 206, endPoint y: 41, distance: 128.3
click at [206, 41] on div "Query - Contract by Package and Service GET filters" at bounding box center [266, 43] width 208 height 20
click at [334, 42] on div "GET filters" at bounding box center [342, 42] width 42 height 11
drag, startPoint x: 336, startPoint y: 40, endPoint x: 250, endPoint y: 39, distance: 85.7
click at [250, 39] on div "Query - Contract by Package and Service GET filters" at bounding box center [266, 43] width 208 height 20
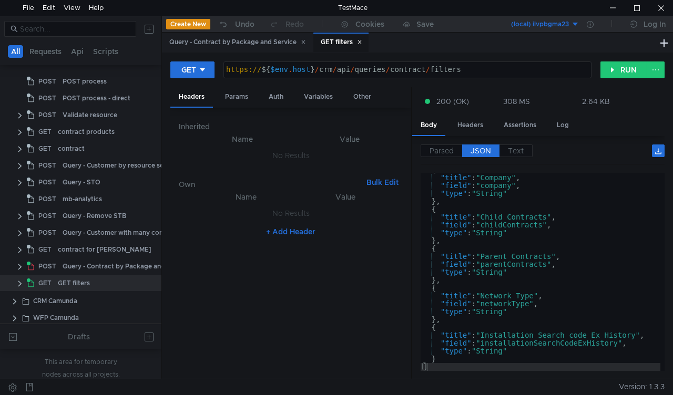
click at [349, 42] on div "GET filters" at bounding box center [342, 42] width 42 height 11
drag, startPoint x: 349, startPoint y: 42, endPoint x: 340, endPoint y: 36, distance: 11.1
click at [340, 36] on div "GET filters" at bounding box center [340, 43] width 55 height 20
click at [343, 35] on div "GET filters" at bounding box center [340, 43] width 55 height 20
drag, startPoint x: 336, startPoint y: 35, endPoint x: 321, endPoint y: 42, distance: 16.9
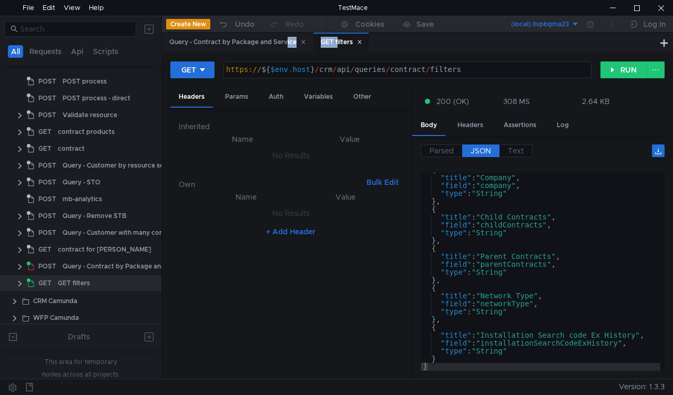
click at [321, 42] on div "GET filters" at bounding box center [340, 43] width 55 height 20
click at [337, 37] on div "GET filters" at bounding box center [342, 42] width 42 height 11
click at [613, 5] on div at bounding box center [612, 8] width 24 height 16
click at [229, 40] on div "Query - Contract by Package and Service" at bounding box center [237, 42] width 137 height 11
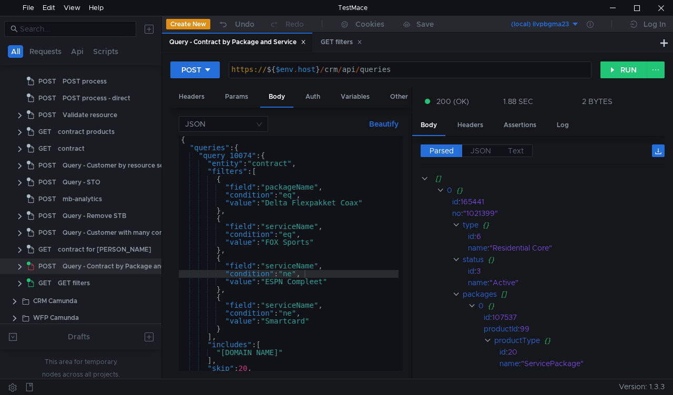
drag, startPoint x: 229, startPoint y: 40, endPoint x: 197, endPoint y: 42, distance: 32.6
drag, startPoint x: 197, startPoint y: 42, endPoint x: 182, endPoint y: 48, distance: 15.5
click at [182, 48] on div "Query - Contract by Package and Service" at bounding box center [237, 43] width 150 height 20
drag, startPoint x: 232, startPoint y: 44, endPoint x: 71, endPoint y: 265, distance: 274.0
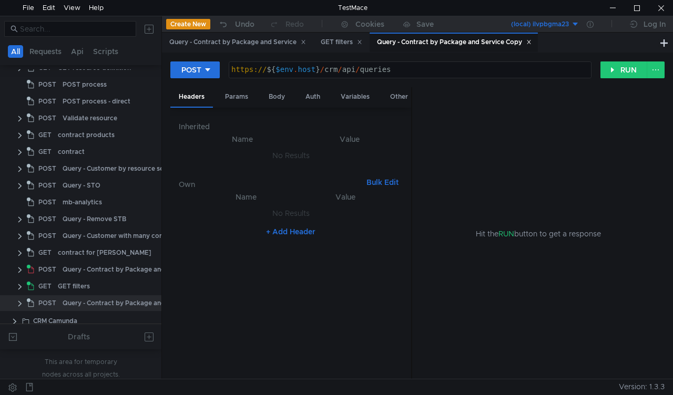
scroll to position [345, 0]
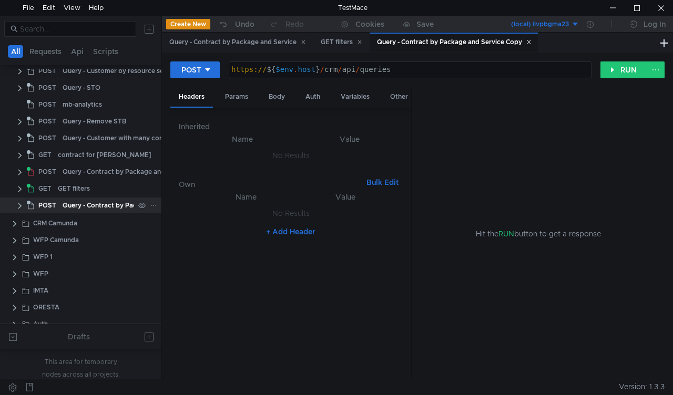
click at [150, 204] on icon at bounding box center [153, 205] width 7 height 7
click at [173, 220] on app-tour-anchor "Rename" at bounding box center [177, 219] width 28 height 13
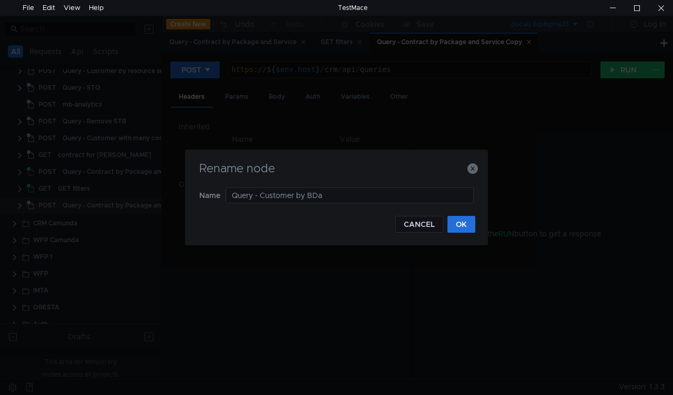
type input "Query - Customer by BDay"
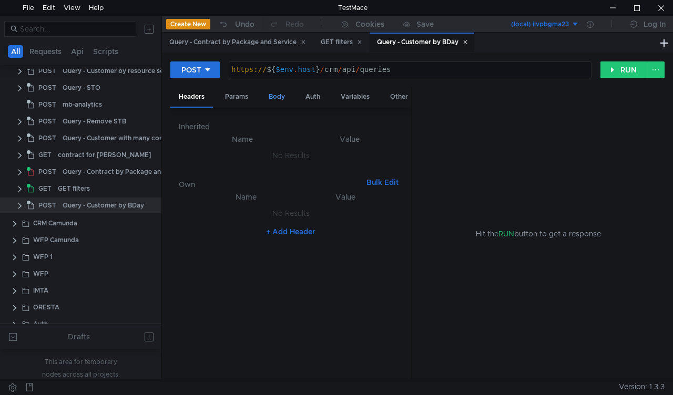
click at [277, 91] on div "Body" at bounding box center [276, 96] width 33 height 19
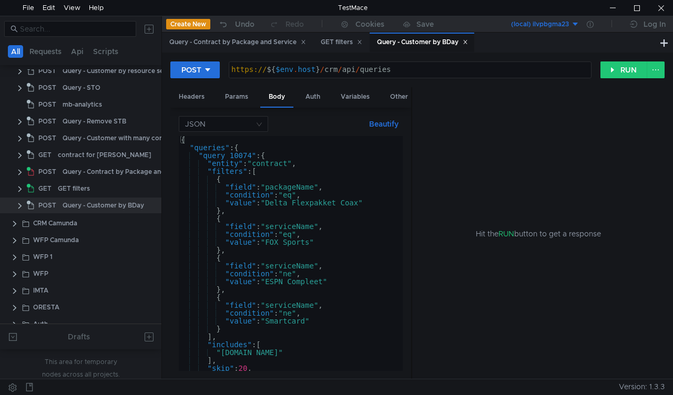
click at [272, 162] on div "{ "queries" : { "query_10074" : { "entity" : "contract" , "filters" : [ { "fiel…" at bounding box center [289, 261] width 220 height 251
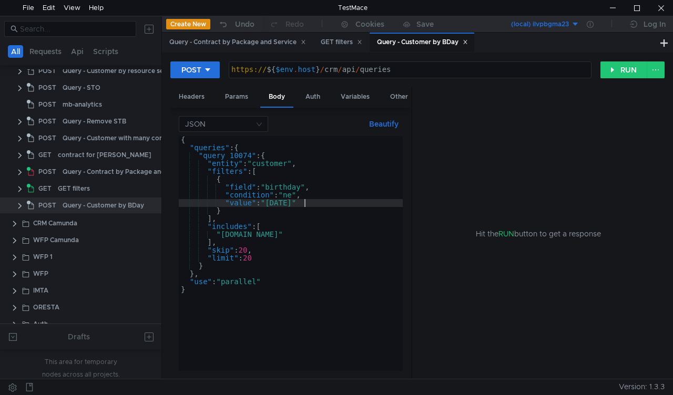
scroll to position [0, 9]
click at [333, 233] on div "{ "queries" : { "query_10074" : { "entity" : "customer" , "filters" : [ { "fiel…" at bounding box center [291, 261] width 224 height 251
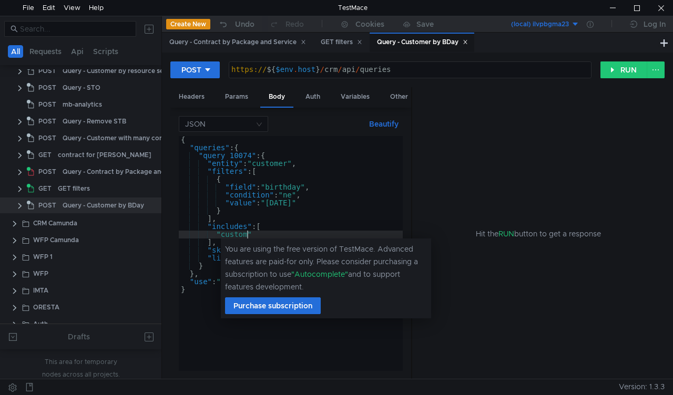
scroll to position [0, 5]
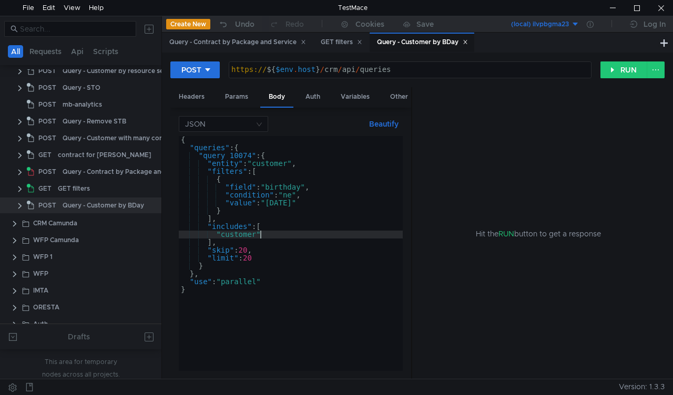
type textarea ""customer","
click at [617, 69] on button "RUN" at bounding box center [623, 70] width 47 height 17
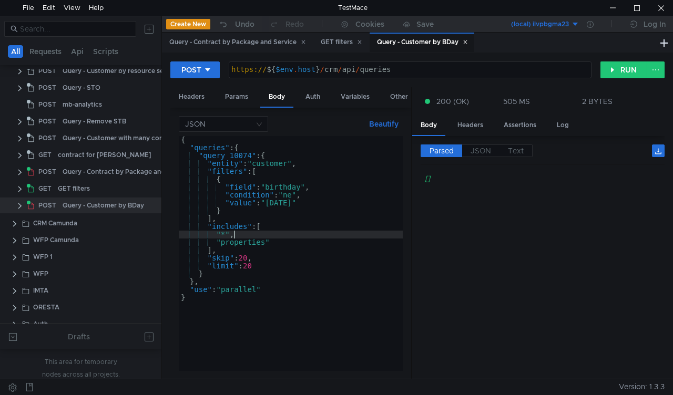
click at [296, 232] on div "{ "queries" : { "query_10074" : { "entity" : "customer" , "filters" : [ { "fiel…" at bounding box center [291, 261] width 224 height 251
click at [620, 69] on button "RUN" at bounding box center [623, 70] width 47 height 17
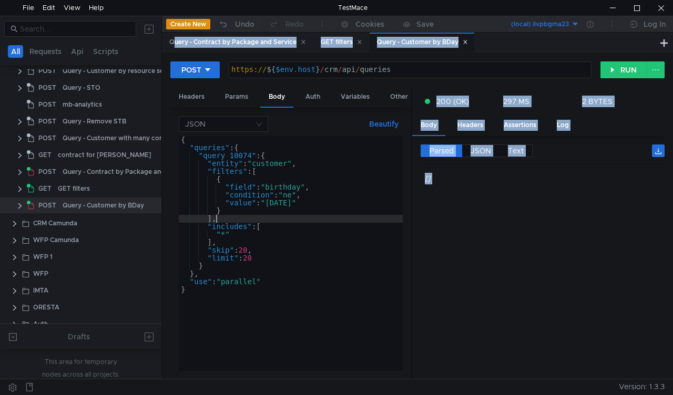
click at [281, 216] on div "{ "queries" : { "query_10074" : { "entity" : "customer" , "filters" : [ { "fiel…" at bounding box center [291, 261] width 224 height 251
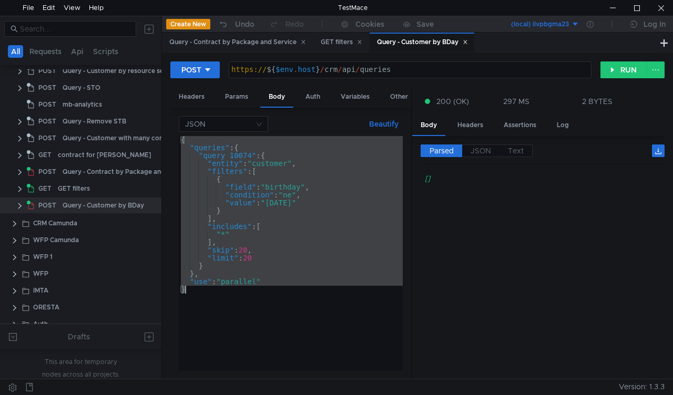
paste textarea "{"queries":{"query_6366":{"entity":"customer","filters":[{"field":"birthDay","c…"
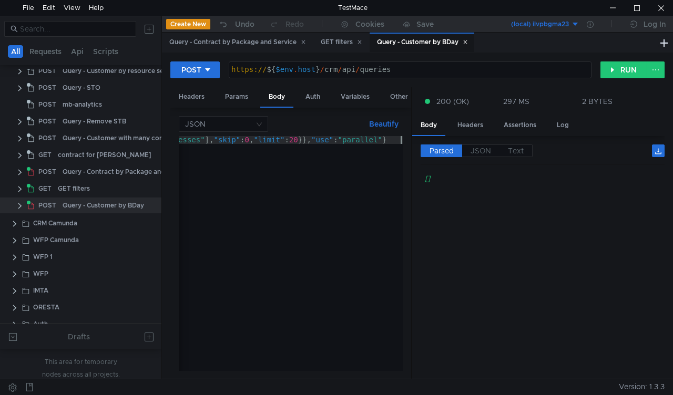
scroll to position [0, 826]
click at [383, 122] on button "Beautify" at bounding box center [384, 124] width 38 height 13
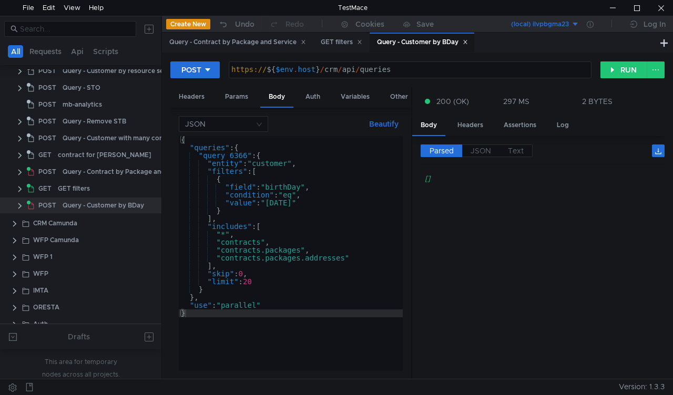
click at [311, 233] on div "{ "queries" : { "query_6366" : { "entity" : "customer" , "filters" : [ { "field…" at bounding box center [291, 261] width 224 height 251
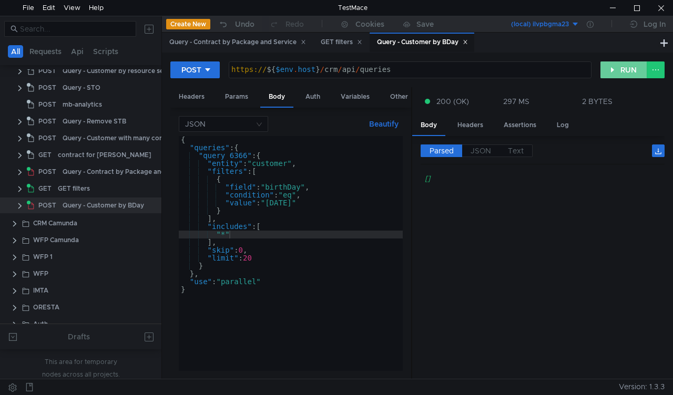
click at [618, 70] on button "RUN" at bounding box center [623, 70] width 47 height 17
click at [285, 196] on div "{ "queries" : { "query_6366" : { "entity" : "customer" , "filters" : [ { "field…" at bounding box center [291, 261] width 224 height 251
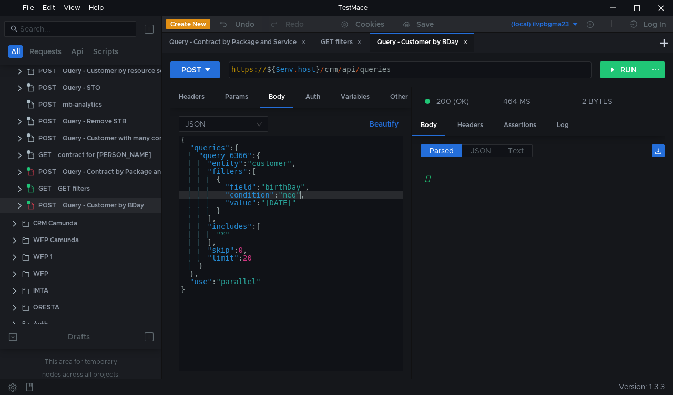
scroll to position [0, 7]
click at [610, 73] on button "RUN" at bounding box center [623, 70] width 47 height 17
click at [295, 192] on div "{ "queries" : { "query_6366" : { "entity" : "customer" , "filters" : [ { "field…" at bounding box center [291, 261] width 224 height 251
click at [619, 67] on button "RUN" at bounding box center [623, 70] width 47 height 17
drag, startPoint x: 314, startPoint y: 202, endPoint x: 291, endPoint y: 252, distance: 55.3
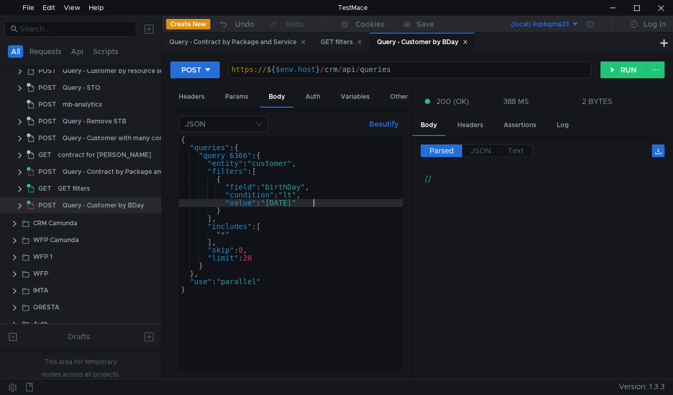
click at [291, 252] on div "{ "queries" : { "query_6366" : { "entity" : "customer" , "filters" : [ { "field…" at bounding box center [291, 261] width 224 height 251
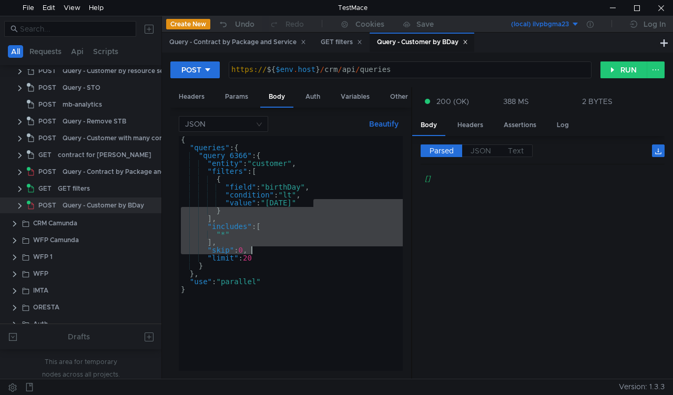
scroll to position [0, 4]
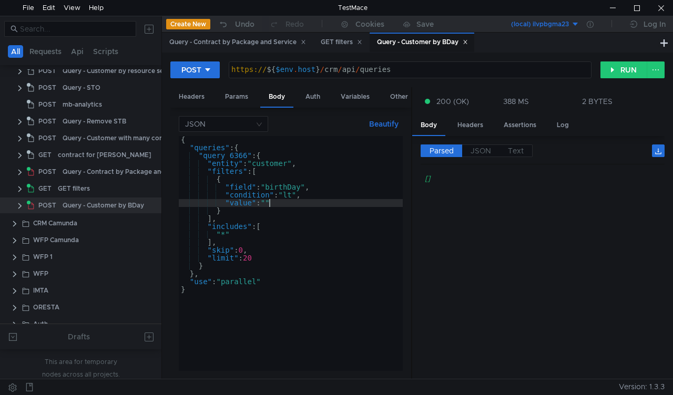
paste textarea "01-01-1970"
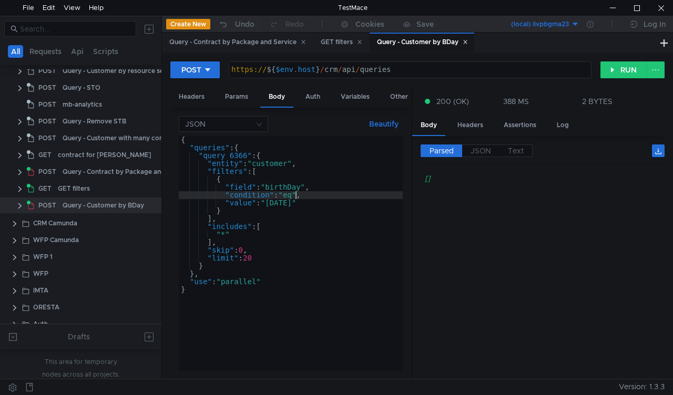
scroll to position [0, 7]
click at [621, 66] on button "RUN" at bounding box center [623, 70] width 47 height 17
click at [314, 192] on div "{ "queries" : { "query_6366" : { "entity" : "customer" , "filters" : [ { "field…" at bounding box center [291, 261] width 224 height 251
click at [610, 70] on button "RUN" at bounding box center [623, 70] width 47 height 17
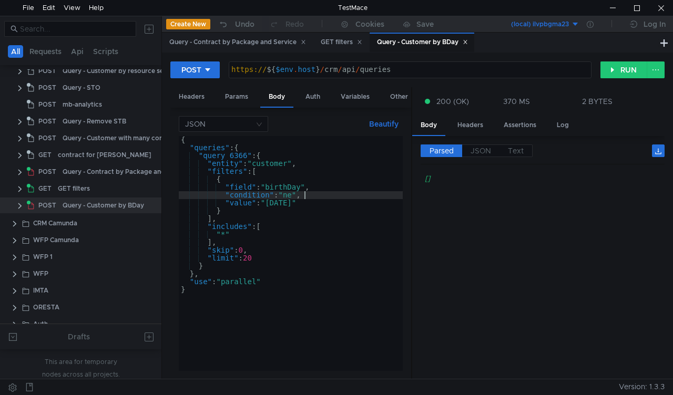
click at [312, 192] on div "{ "queries" : { "query_6366" : { "entity" : "customer" , "filters" : [ { "field…" at bounding box center [291, 261] width 224 height 251
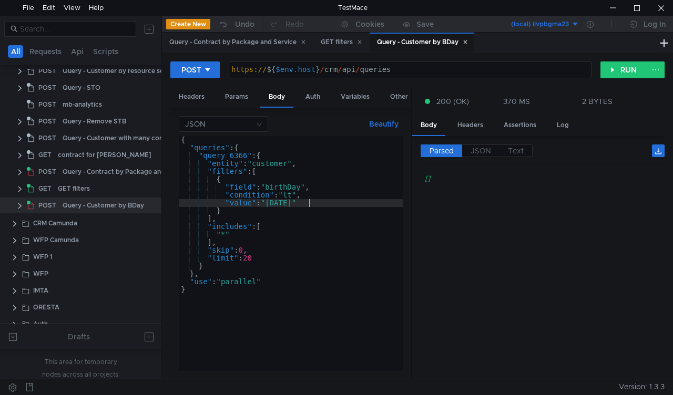
scroll to position [0, 8]
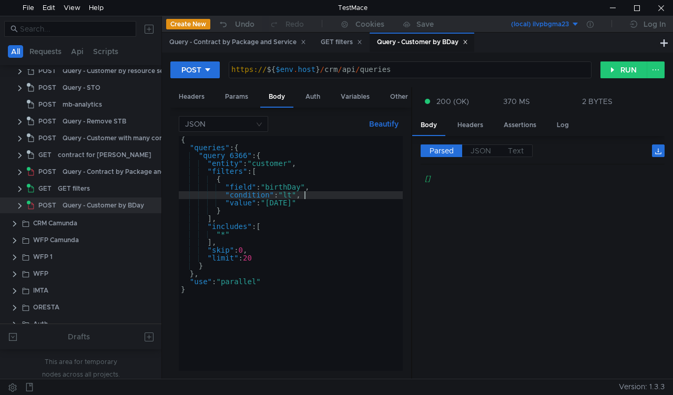
click at [269, 147] on div "{ "queries" : { "query_6366" : { "entity" : "customer" , "filters" : [ { "field…" at bounding box center [291, 261] width 224 height 251
type textarea ""queries": {"
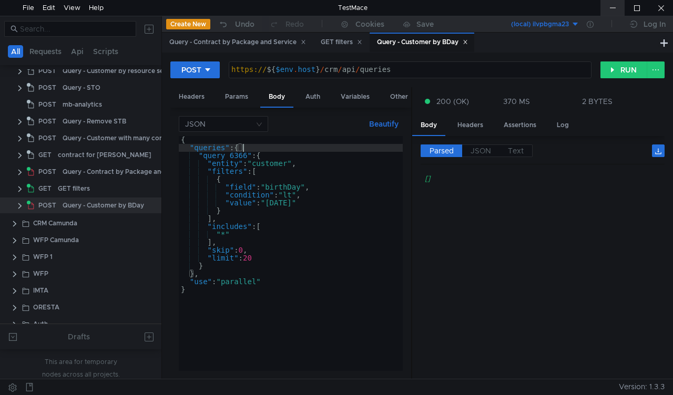
click at [616, 4] on div at bounding box center [612, 8] width 24 height 16
